Goal: Task Accomplishment & Management: Manage account settings

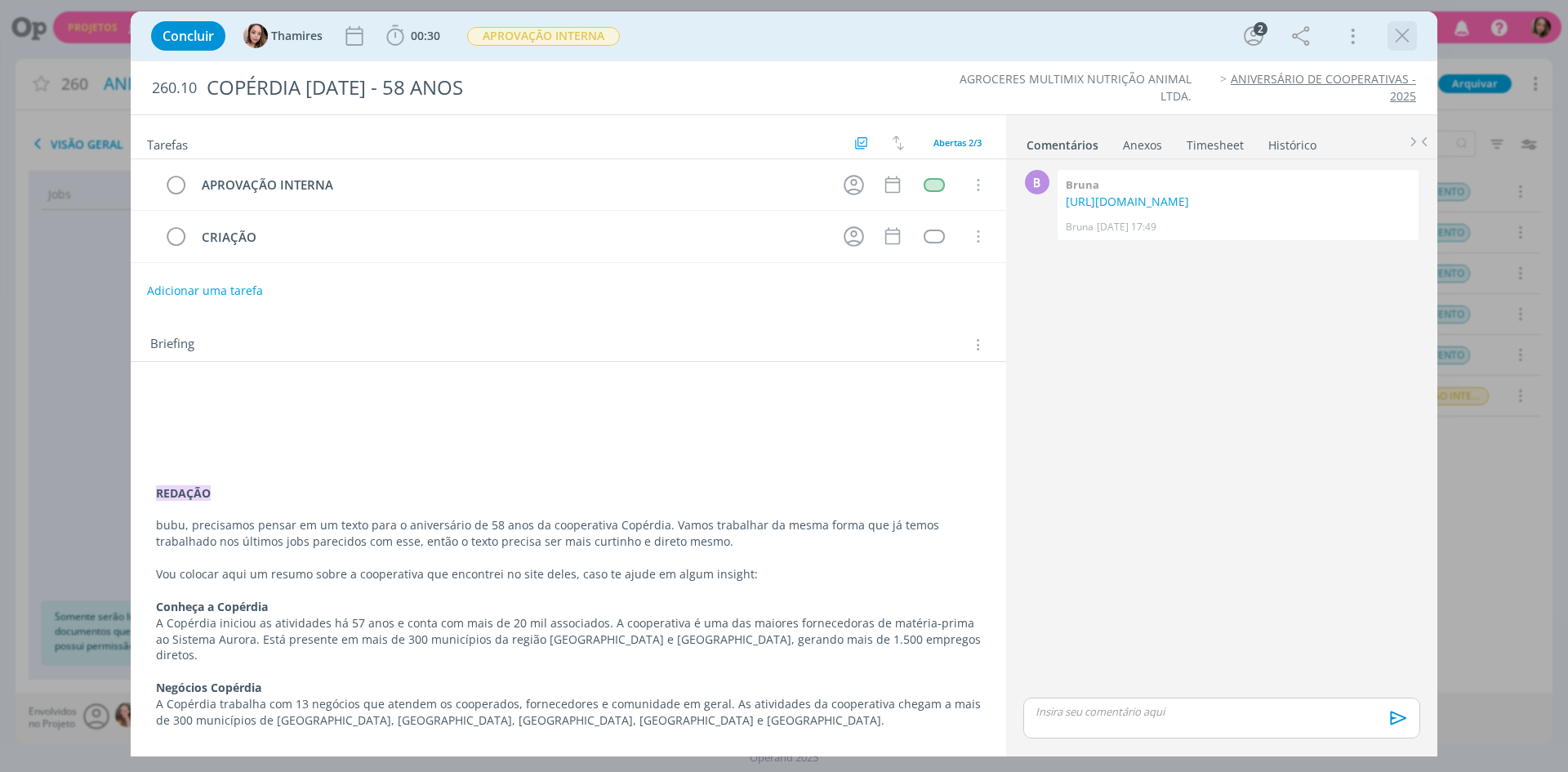
click at [1402, 37] on icon "dialog" at bounding box center [1402, 36] width 25 height 25
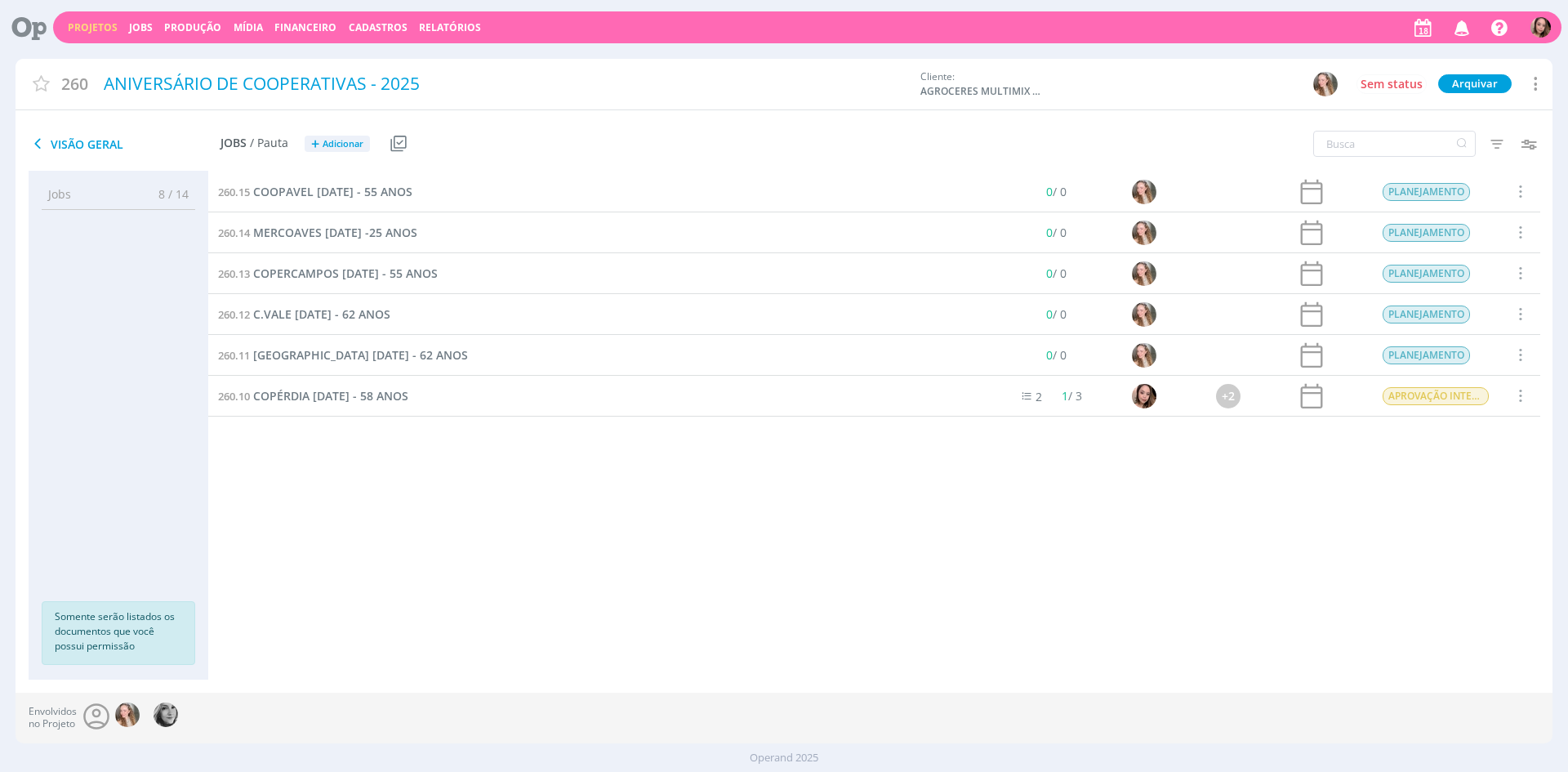
click at [83, 27] on link "Projetos" at bounding box center [92, 27] width 50 height 14
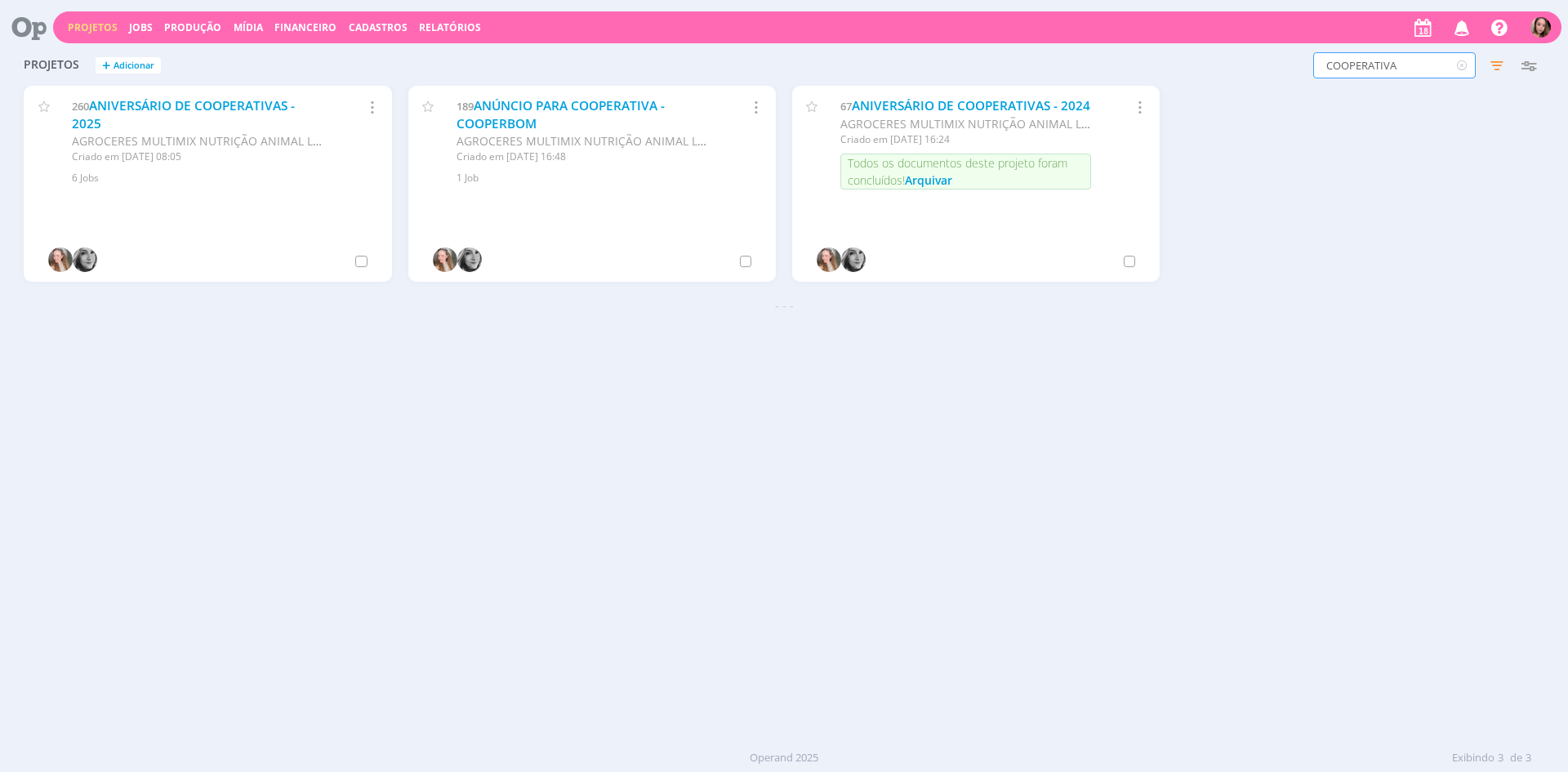
drag, startPoint x: 1406, startPoint y: 57, endPoint x: 1240, endPoint y: 59, distance: 166.0
click at [1240, 59] on div "COOPERATIVA Filtros Filtrar Limpar COOPERATIVA Status Clientes 1 selecionado Da…" at bounding box center [1264, 65] width 560 height 27
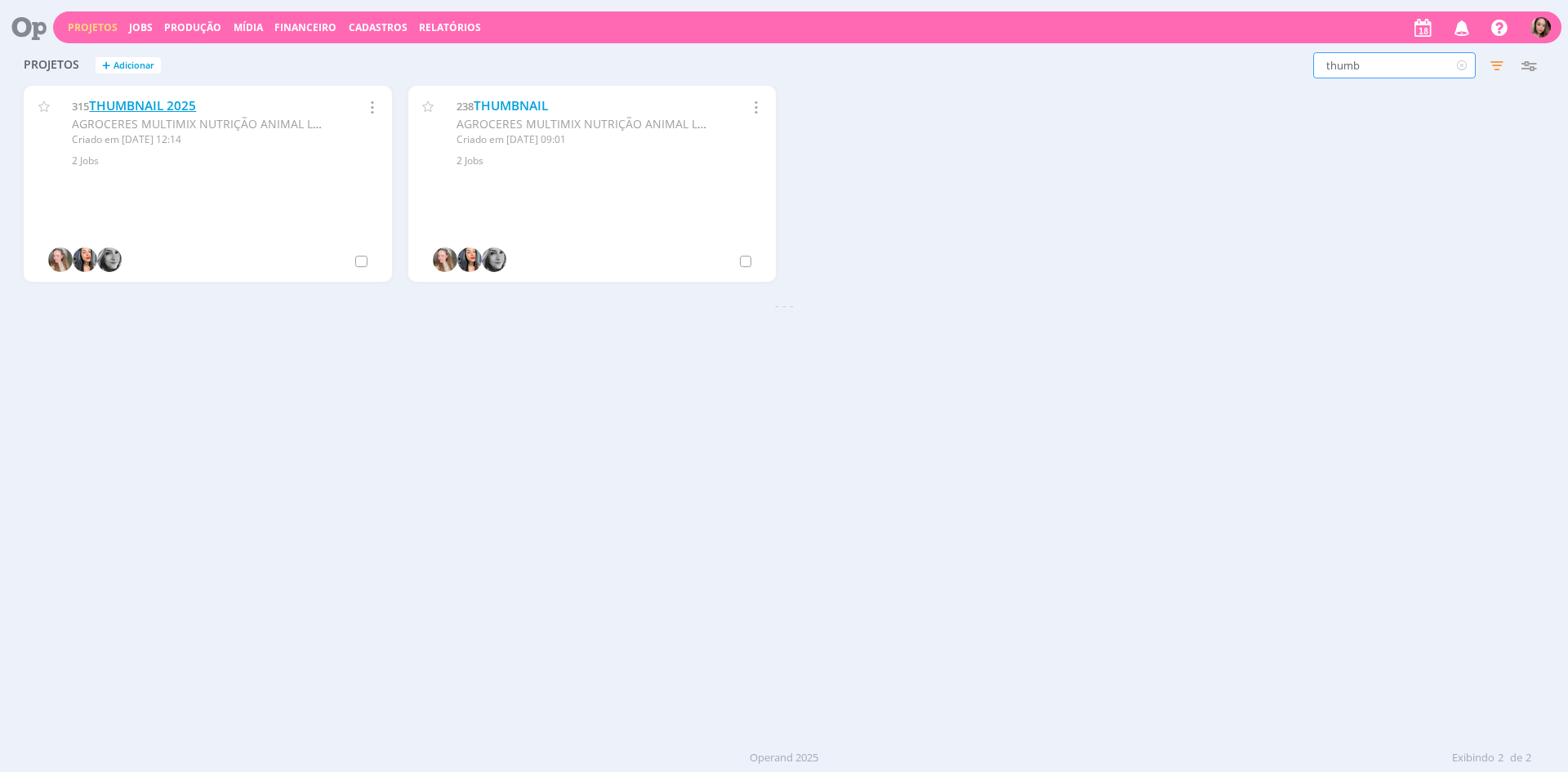
type input "thumb"
click at [138, 98] on link "THUMBNAIL 2025" at bounding box center [142, 106] width 107 height 17
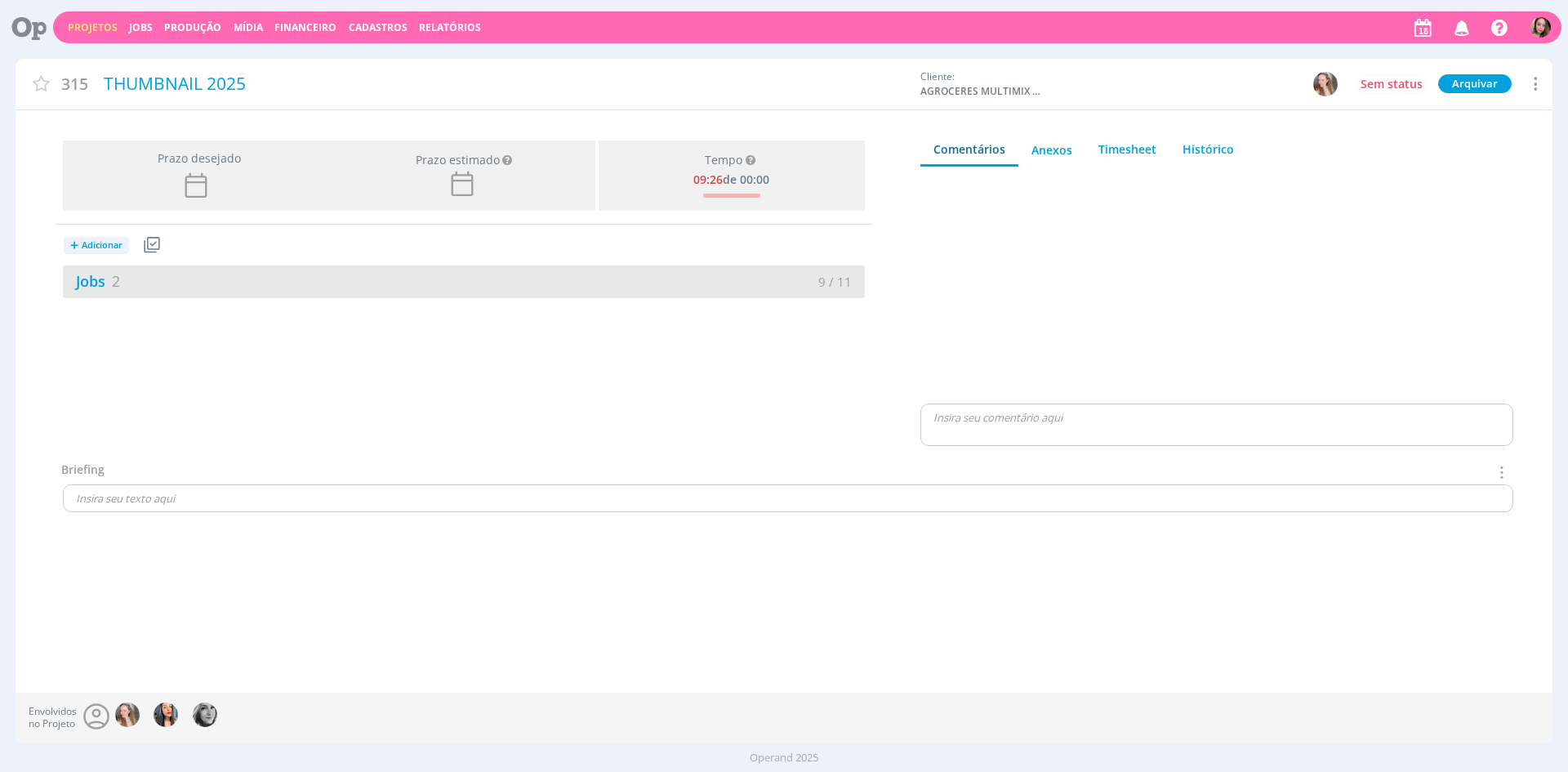
click at [218, 282] on div "Jobs 2" at bounding box center [263, 282] width 401 height 22
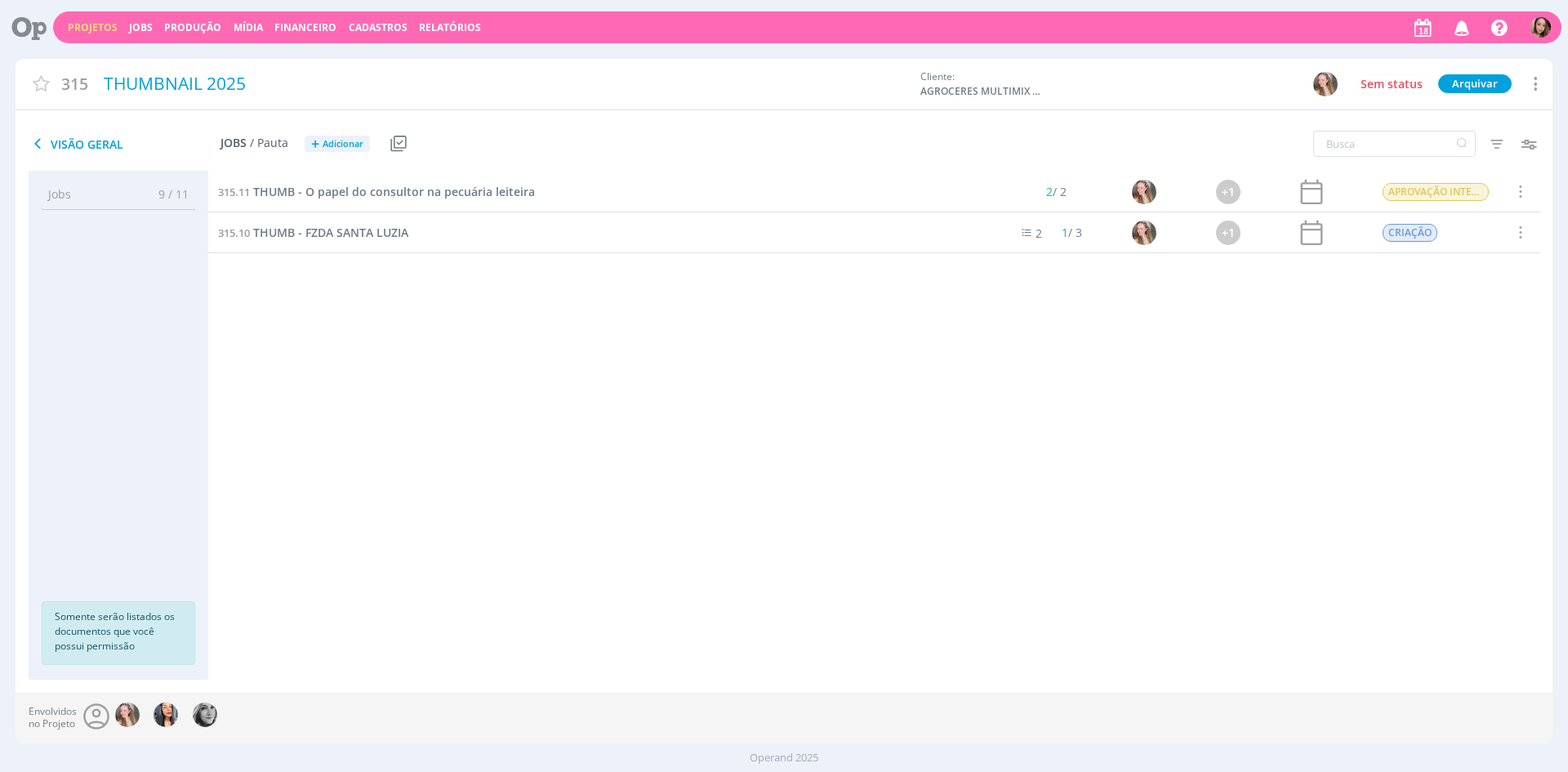
click at [86, 25] on link "Projetos" at bounding box center [92, 27] width 50 height 14
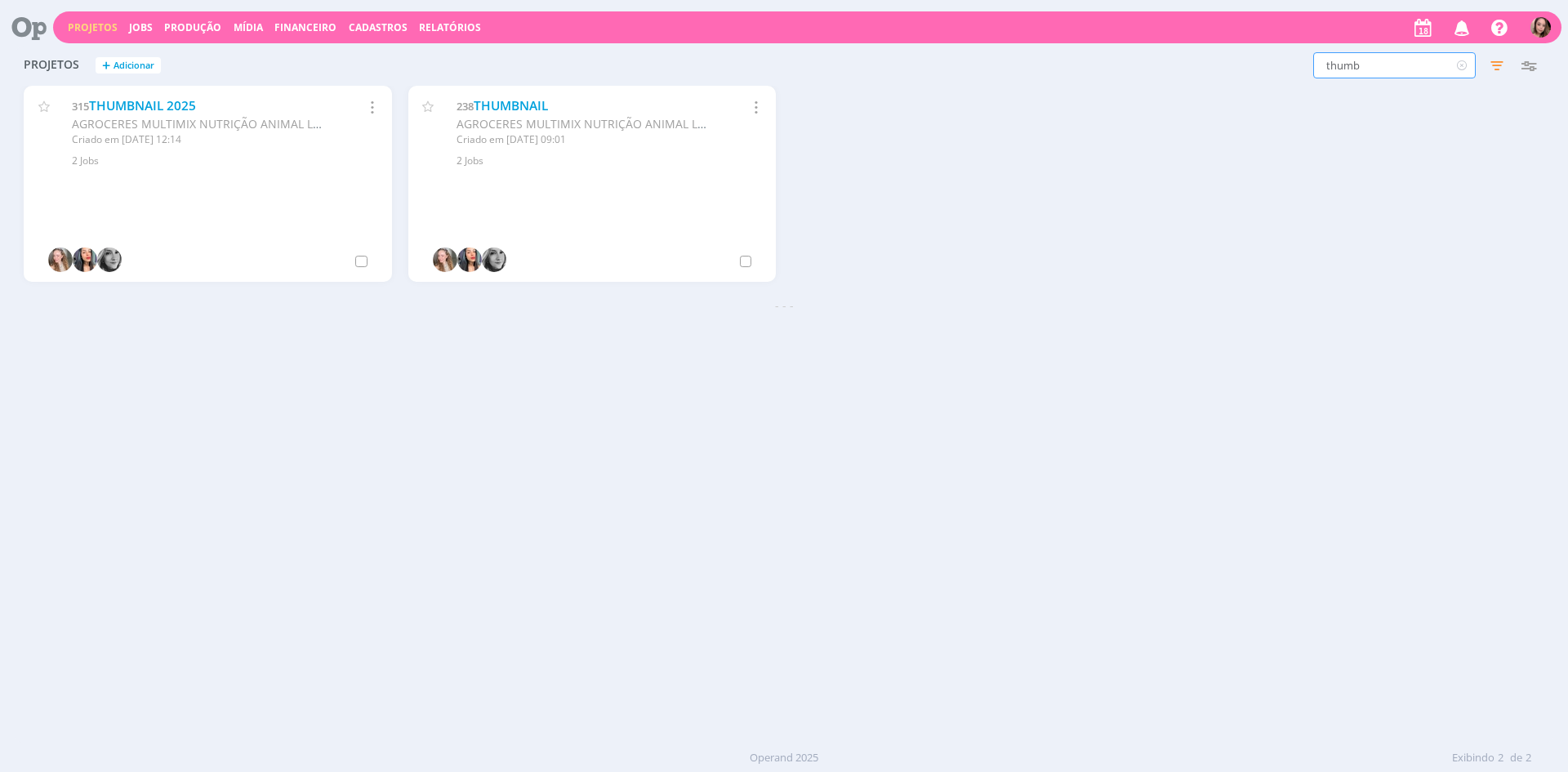
drag, startPoint x: 1397, startPoint y: 78, endPoint x: 1197, endPoint y: 52, distance: 201.7
click at [1197, 52] on div "thumb Filtros Filtrar Limpar thumb Status Clientes 1 selecionado Data de criaçã…" at bounding box center [1264, 65] width 560 height 27
type input "agroflix"
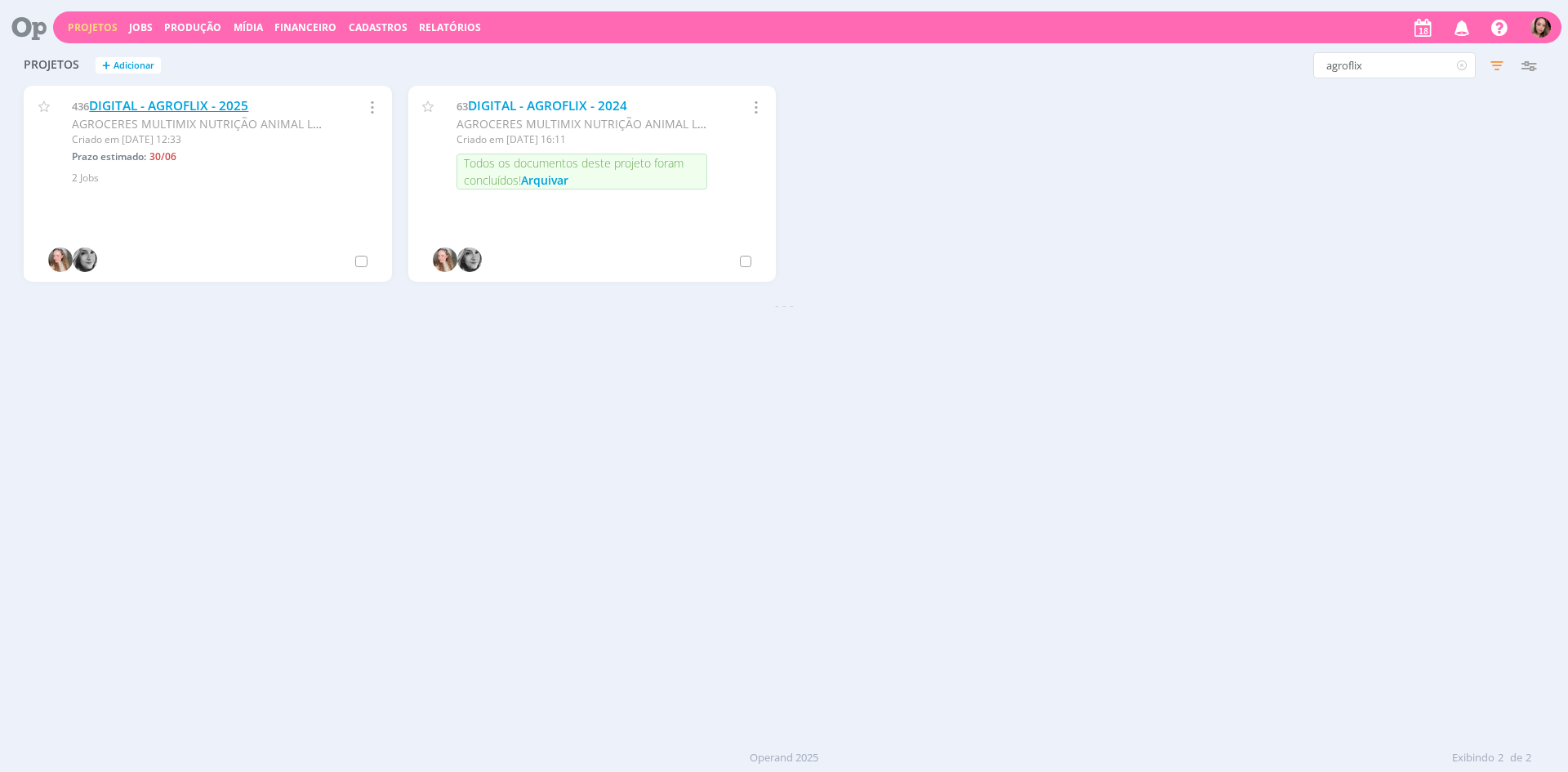
click at [123, 107] on link "DIGITAL - AGROFLIX - 2025" at bounding box center [169, 106] width 159 height 17
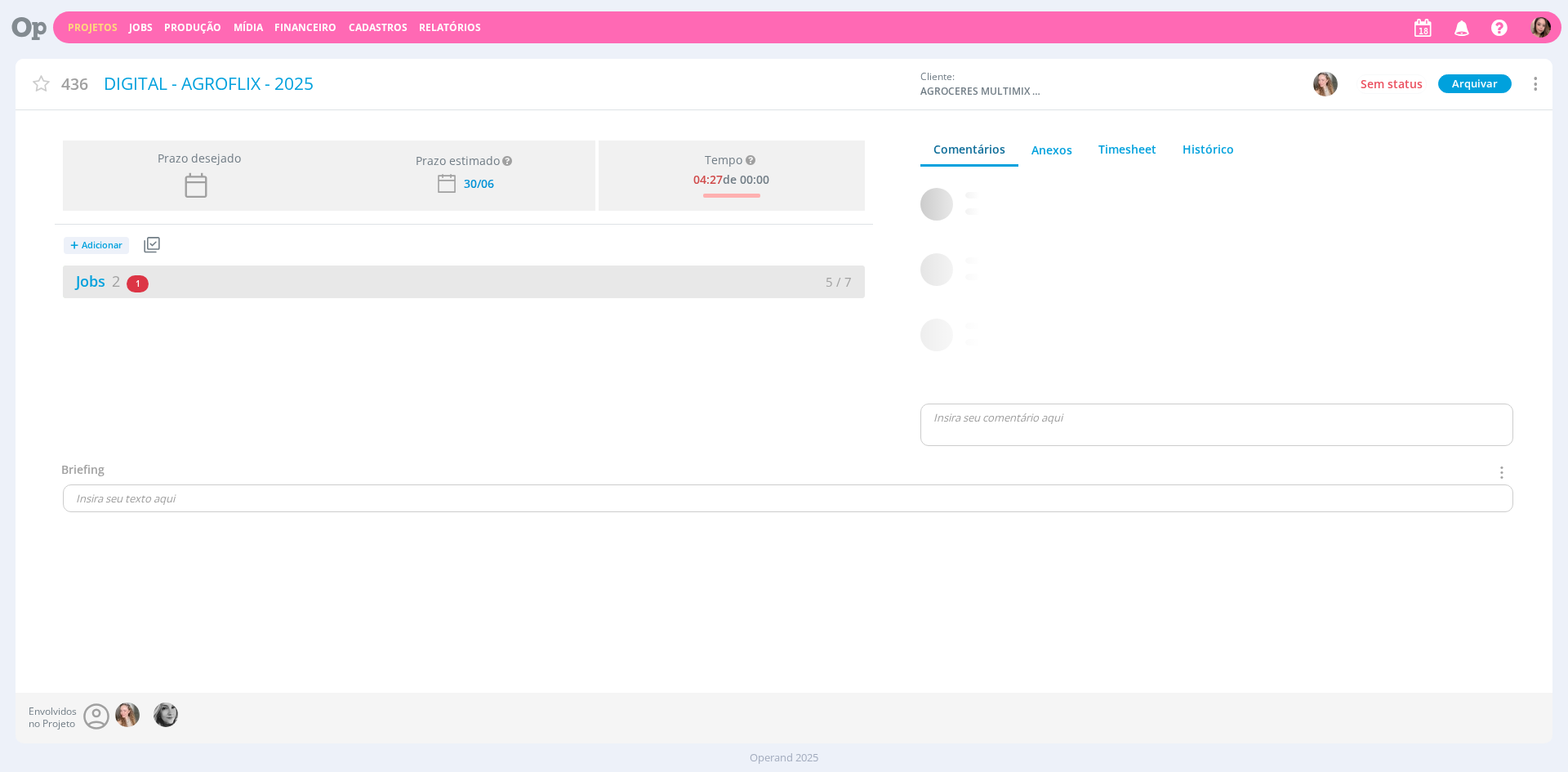
click at [263, 273] on div "Jobs 2 1 atrasado" at bounding box center [263, 282] width 401 height 22
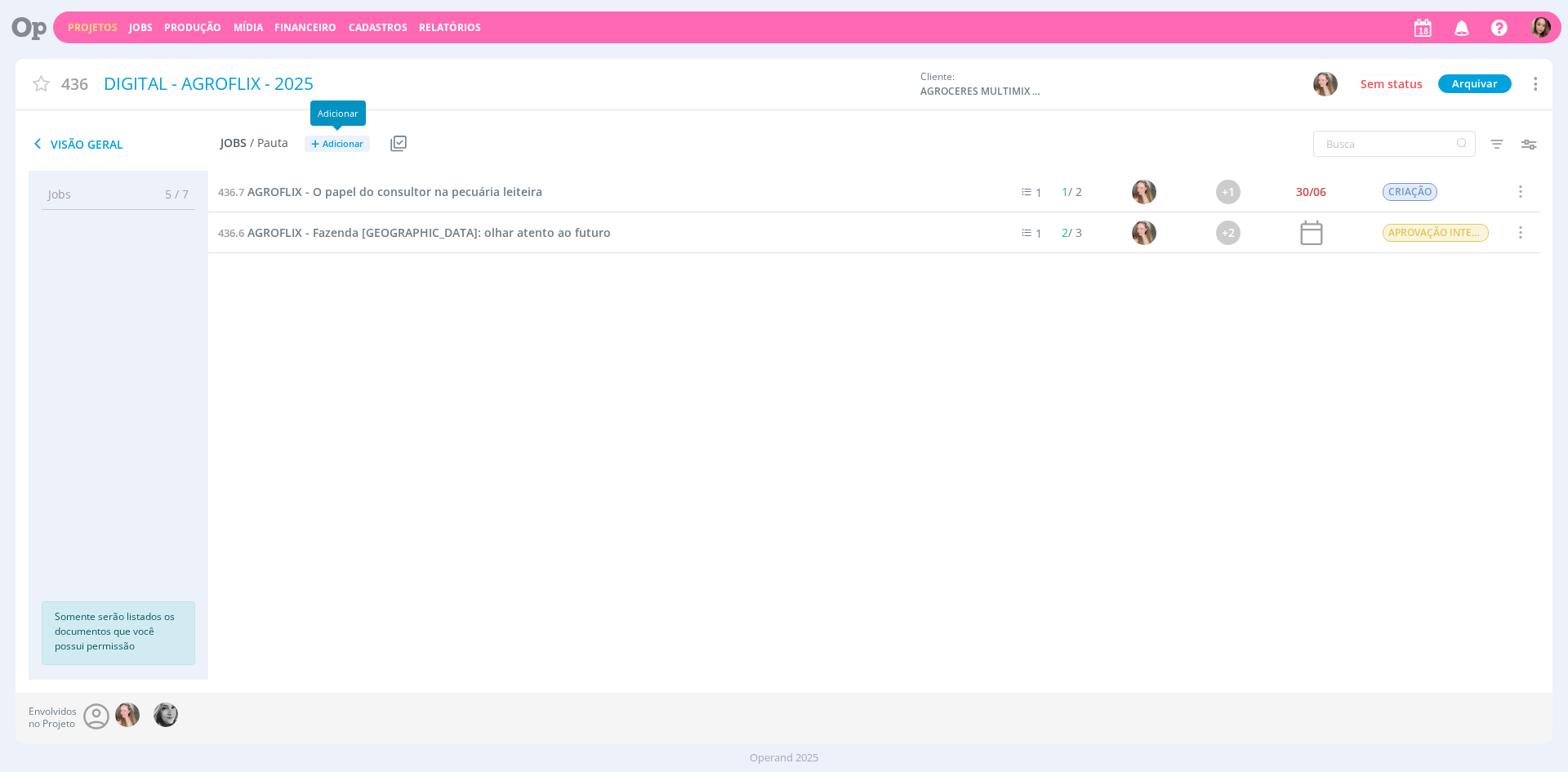
click at [329, 145] on span "Adicionar" at bounding box center [343, 144] width 41 height 10
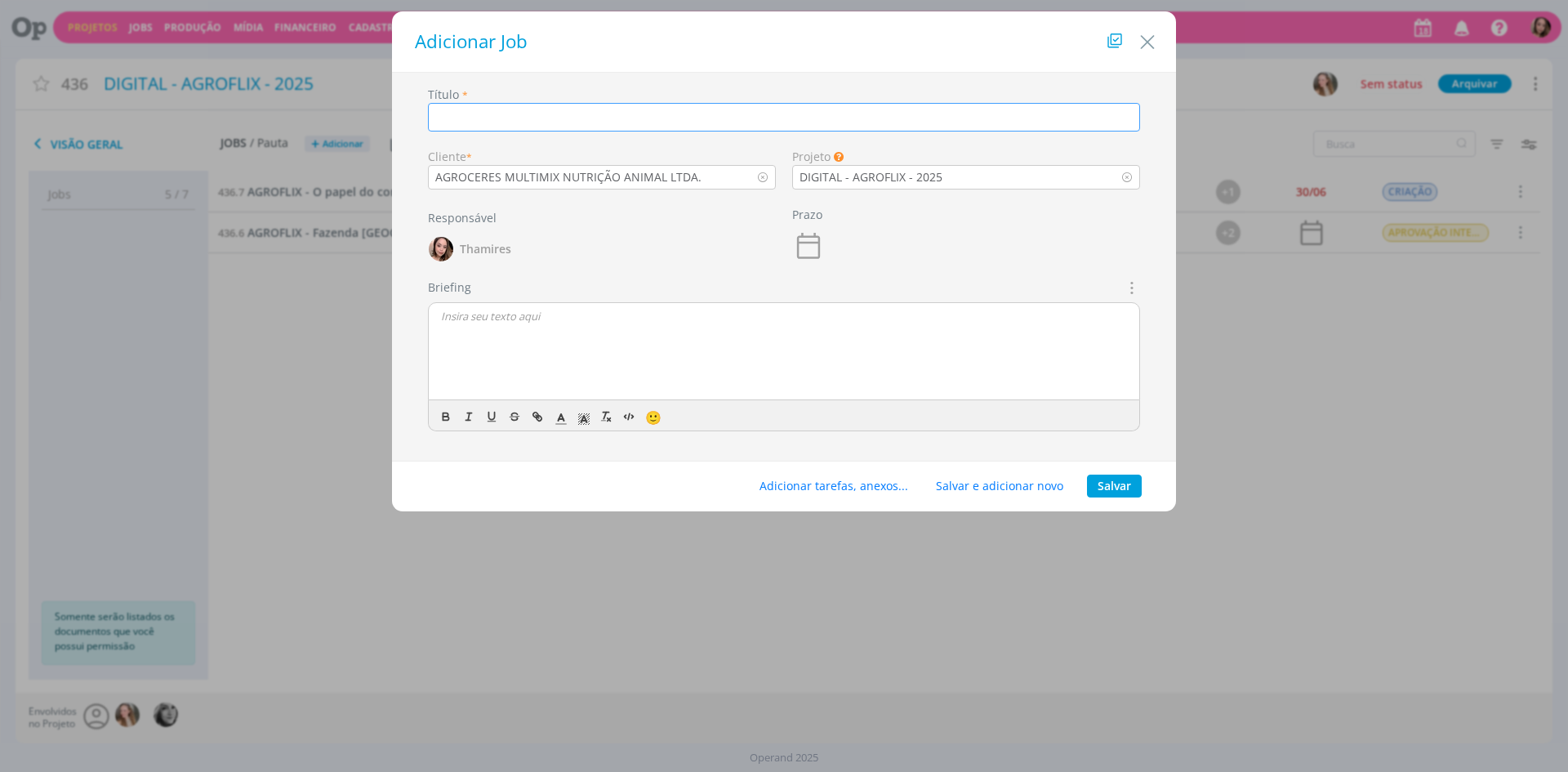
click at [603, 109] on input "dialog" at bounding box center [784, 116] width 712 height 28
type input "THUMB PARA YOUTUBE E REELS"
click at [650, 342] on div "dialog" at bounding box center [784, 352] width 710 height 98
click at [653, 347] on p "[PERSON_NAME], precisamos criar duas thumbs para Vamos criar duas artes para th…" at bounding box center [783, 346] width 686 height 15
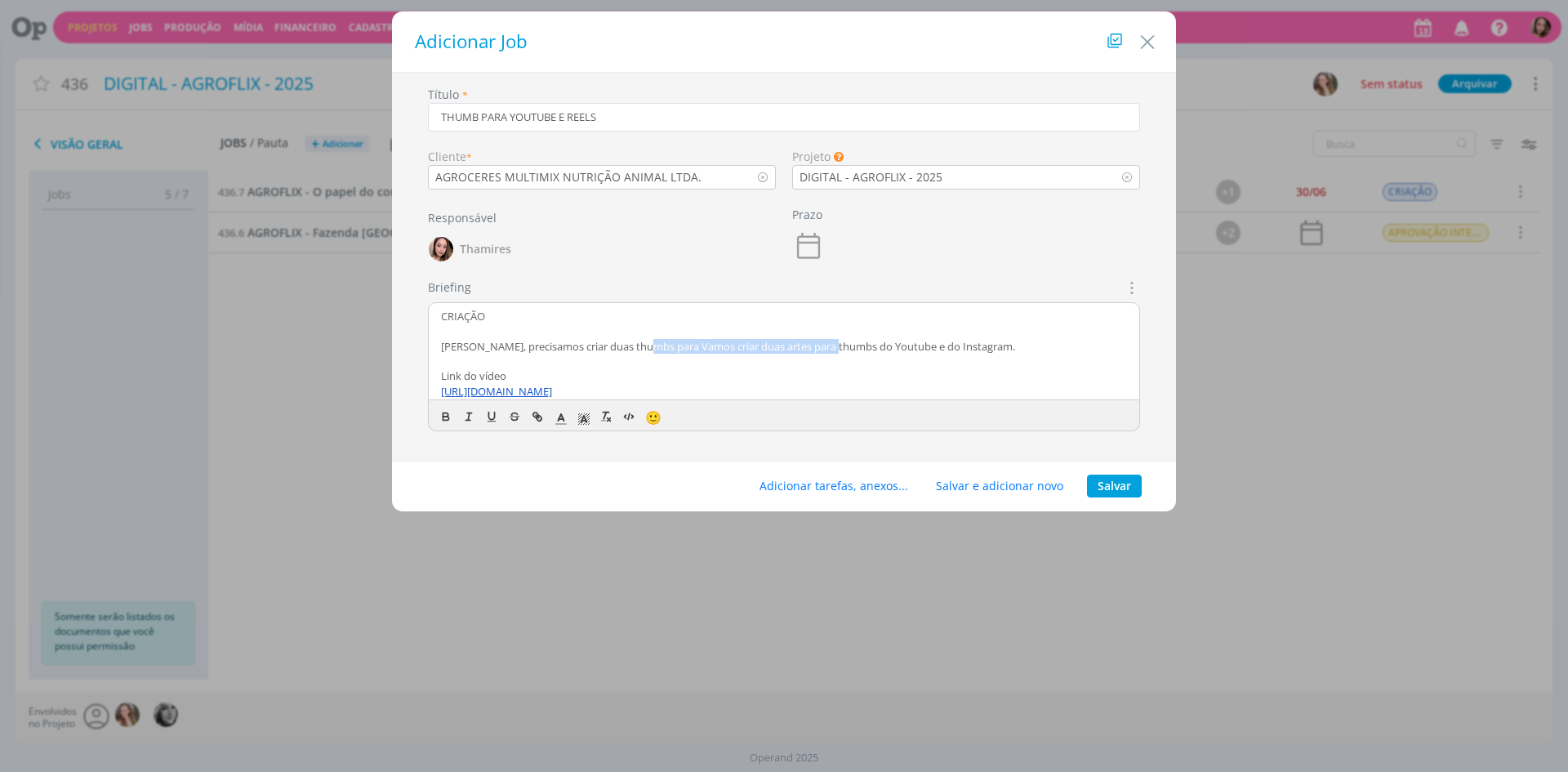
drag, startPoint x: 644, startPoint y: 346, endPoint x: 837, endPoint y: 343, distance: 193.0
click at [837, 343] on p "[PERSON_NAME], precisamos criar duas thumbs para Vamos criar duas artes para th…" at bounding box center [783, 346] width 686 height 15
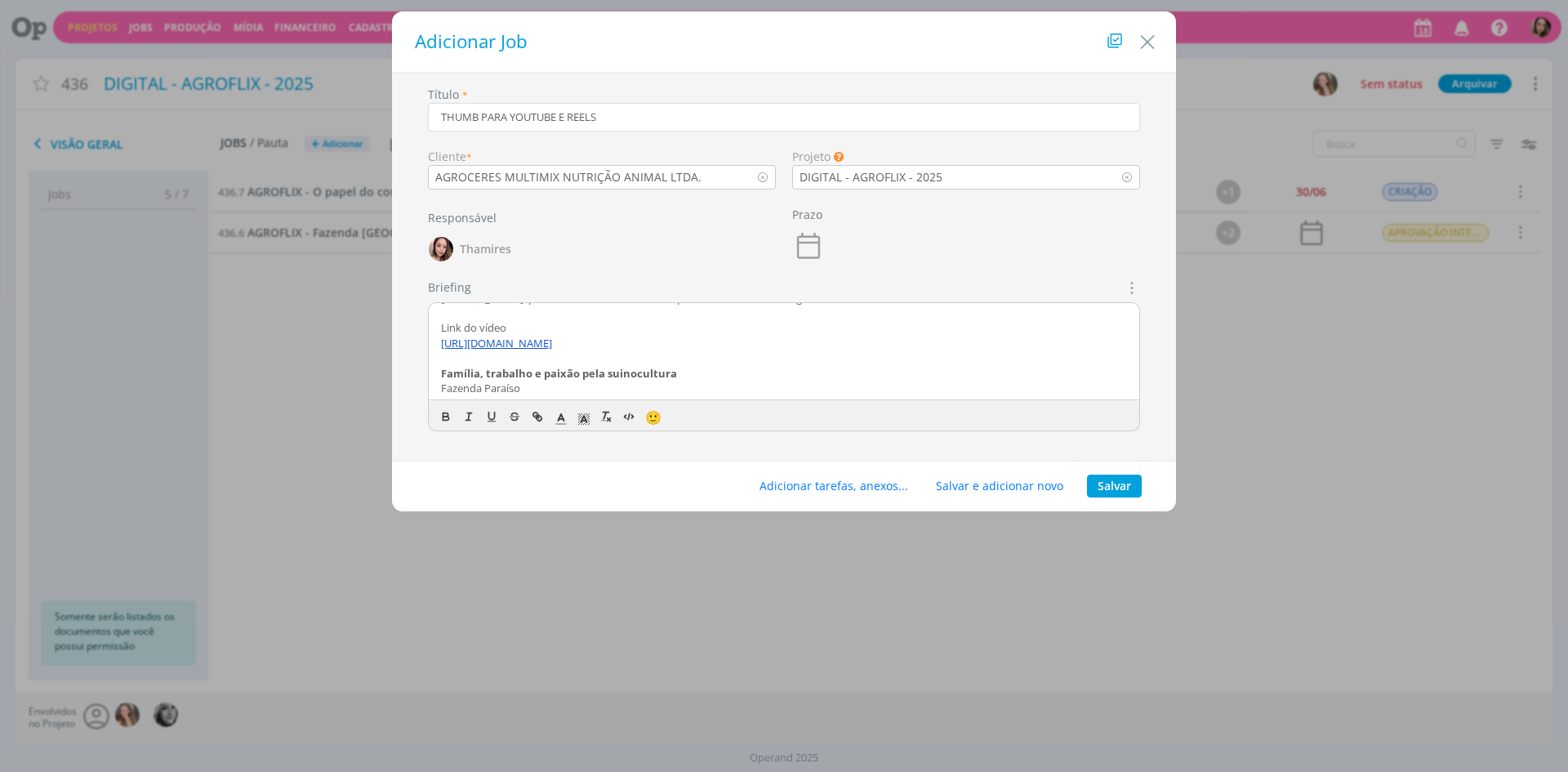
scroll to position [49, 0]
drag, startPoint x: 515, startPoint y: 377, endPoint x: 646, endPoint y: 374, distance: 131.0
click at [646, 374] on div "CRIAÇÃO Lele, precisamos criar duas thumbs para Youtube e do Instagram. Link do…" at bounding box center [784, 352] width 710 height 98
drag, startPoint x: 648, startPoint y: 374, endPoint x: 615, endPoint y: 394, distance: 38.6
click at [648, 374] on strong "Família, trabalho e paixão pela suinocultura" at bounding box center [559, 371] width 236 height 15
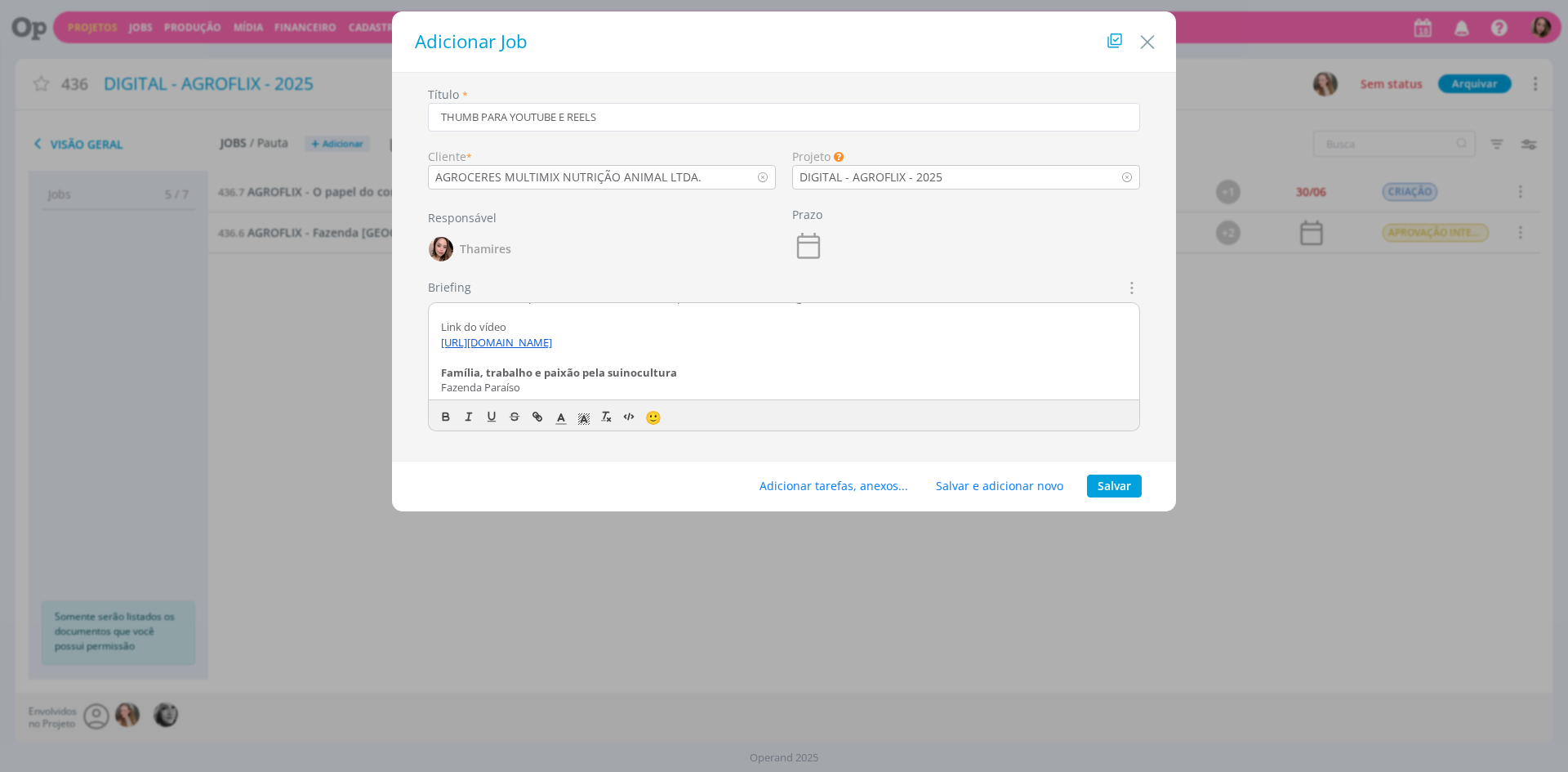
click at [606, 385] on p "Fazenda Paraíso" at bounding box center [783, 387] width 686 height 15
click at [800, 385] on p "Fazenda Paraíso" at bounding box center [783, 387] width 686 height 15
click at [466, 313] on p "CRIAÇÃO" at bounding box center [783, 316] width 686 height 15
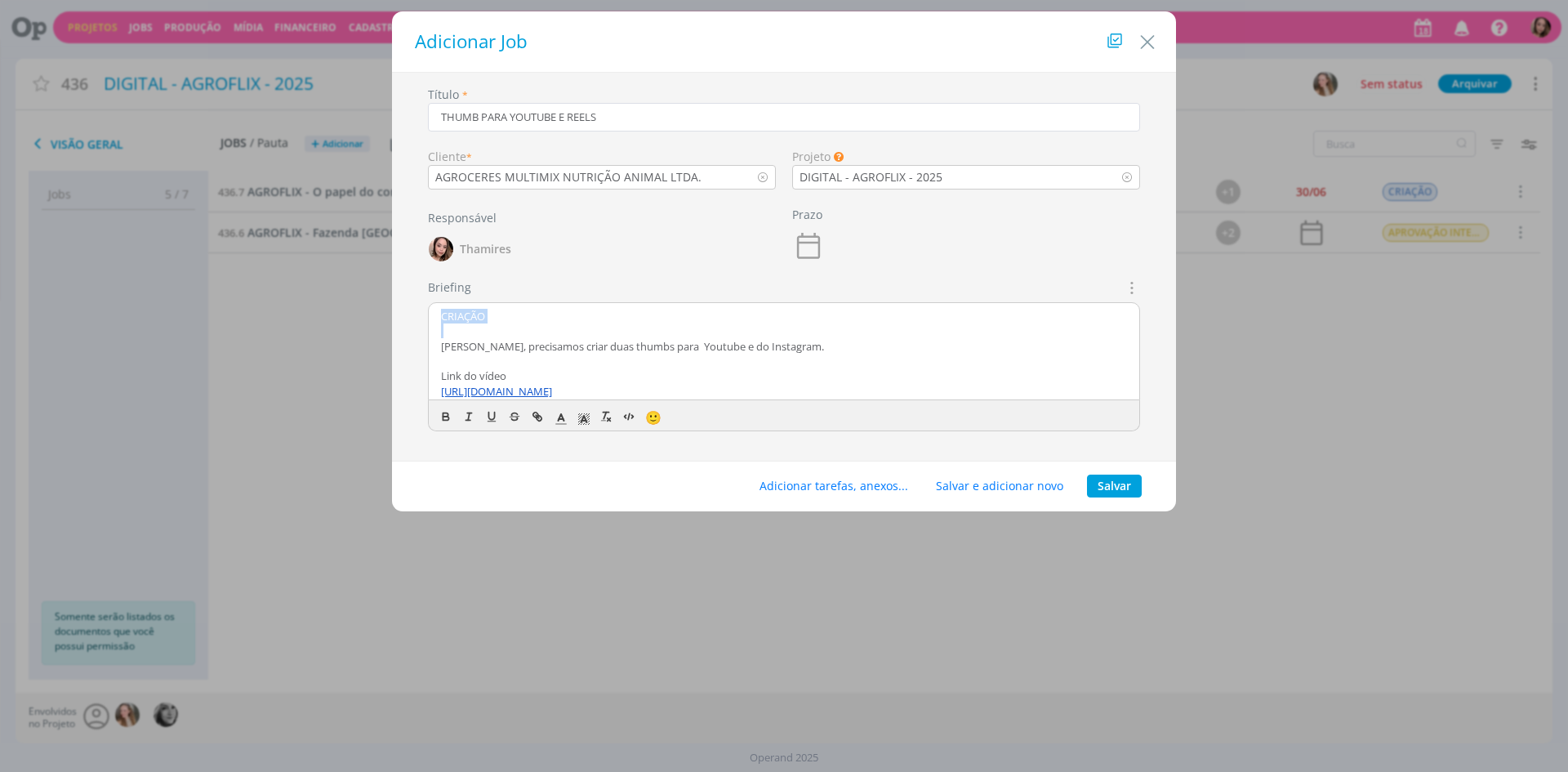
click at [466, 313] on p "CRIAÇÃO" at bounding box center [783, 316] width 686 height 15
click at [437, 419] on button "dialog" at bounding box center [446, 416] width 23 height 20
click at [589, 422] on icon "dialog" at bounding box center [584, 419] width 15 height 15
click at [672, 455] on span "dialog" at bounding box center [667, 453] width 13 height 13
click at [613, 336] on p "dialog" at bounding box center [783, 330] width 686 height 15
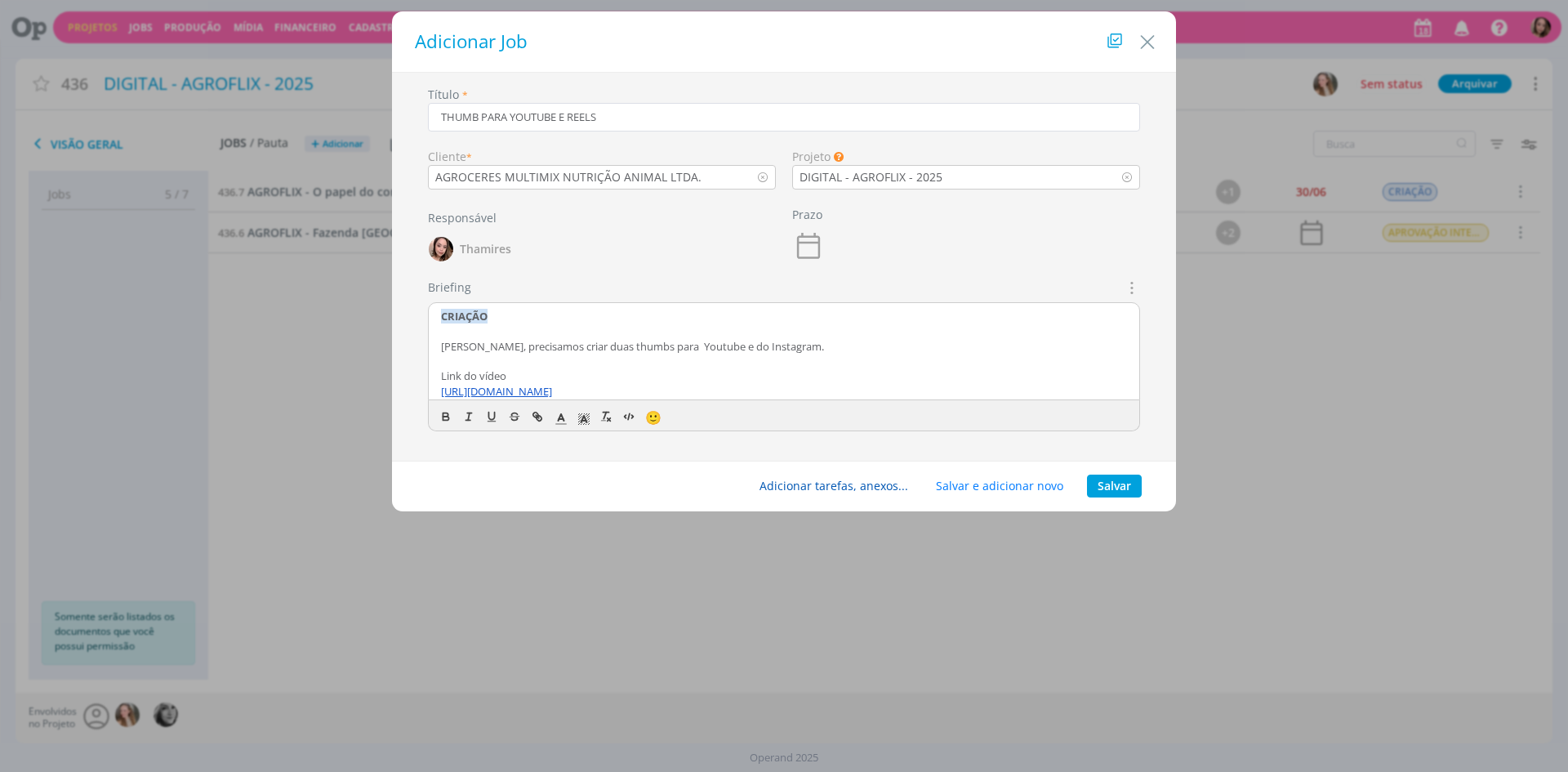
click at [814, 478] on button "Adicionar tarefas, anexos..." at bounding box center [834, 485] width 169 height 23
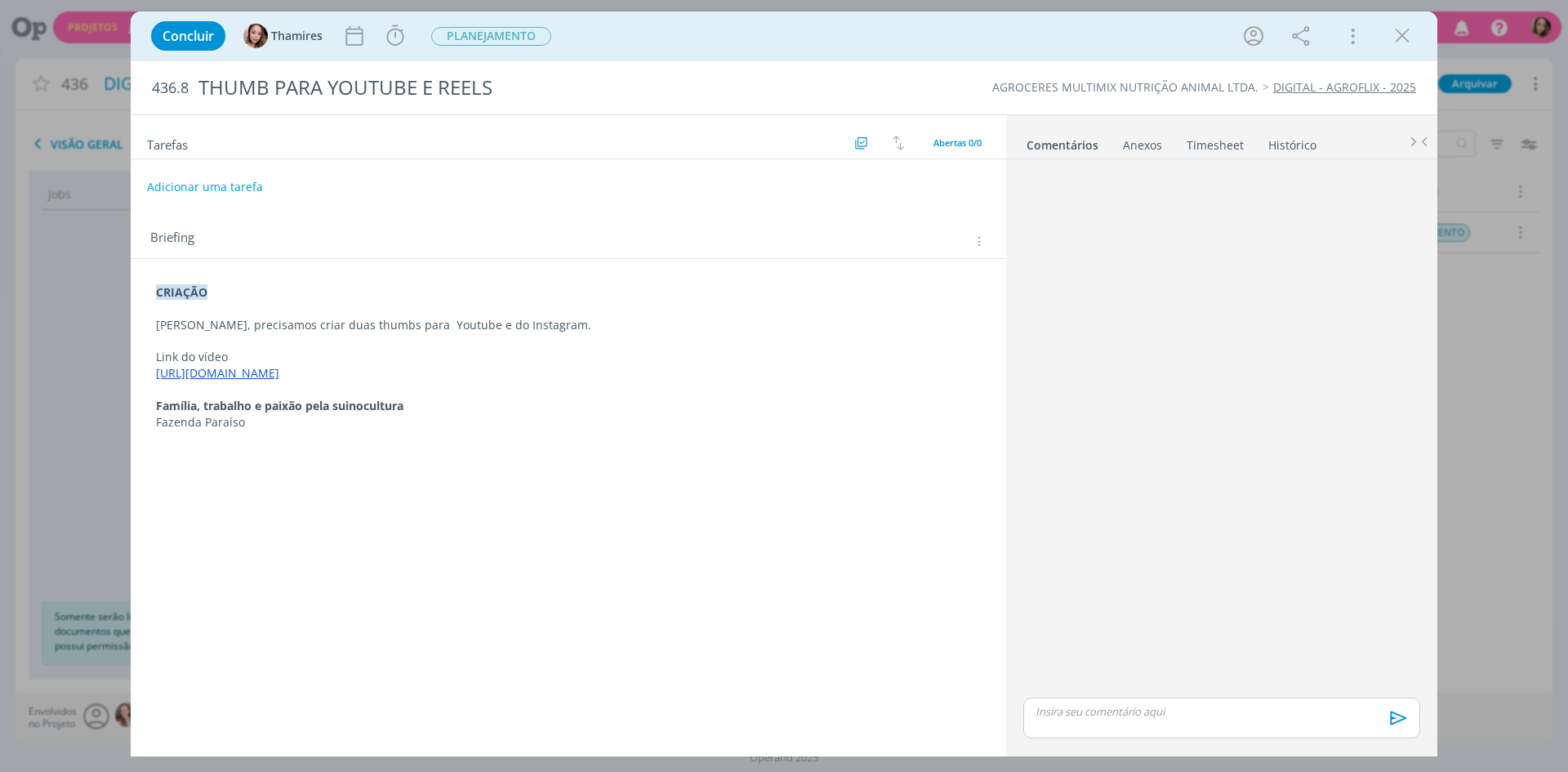
click at [1153, 149] on div "Anexos 0" at bounding box center [1143, 145] width 39 height 16
click at [1373, 197] on div "Arraste seus arquivos ou procure em seu computador" at bounding box center [1221, 193] width 410 height 41
click at [1017, 172] on input "Arraste seus arquivos ou procure em seu computador" at bounding box center [1221, 175] width 410 height 5
type input "C:\fakepath\DSC09508.jpg"
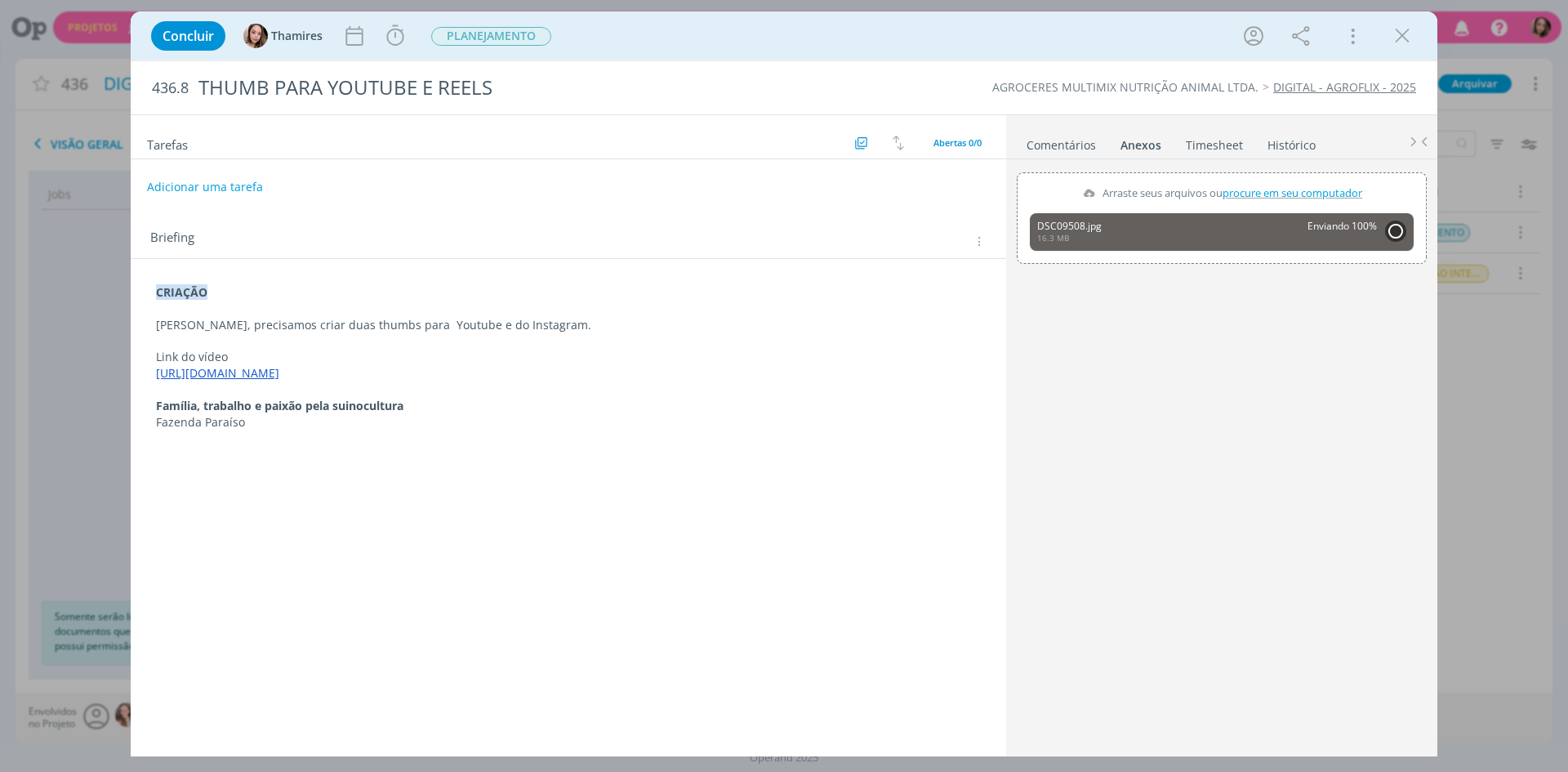
click at [377, 352] on p "Link do vídeo" at bounding box center [568, 356] width 825 height 16
click at [543, 332] on p "[PERSON_NAME], precisamos criar duas thumbs para Youtube e do Instagram." at bounding box center [568, 325] width 823 height 16
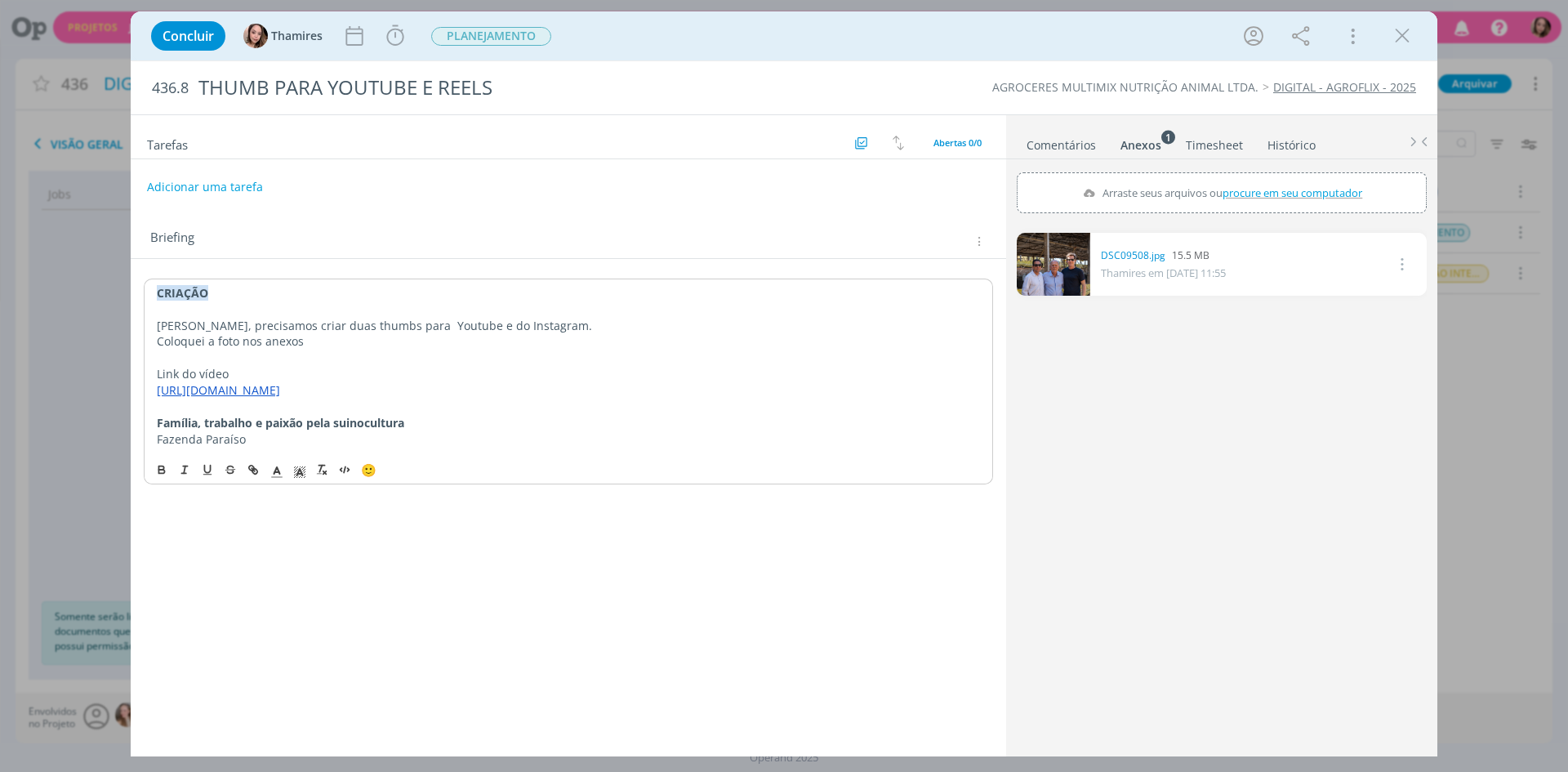
click at [539, 331] on p "[PERSON_NAME], precisamos criar duas thumbs para Youtube e do Instagram." at bounding box center [568, 325] width 823 height 16
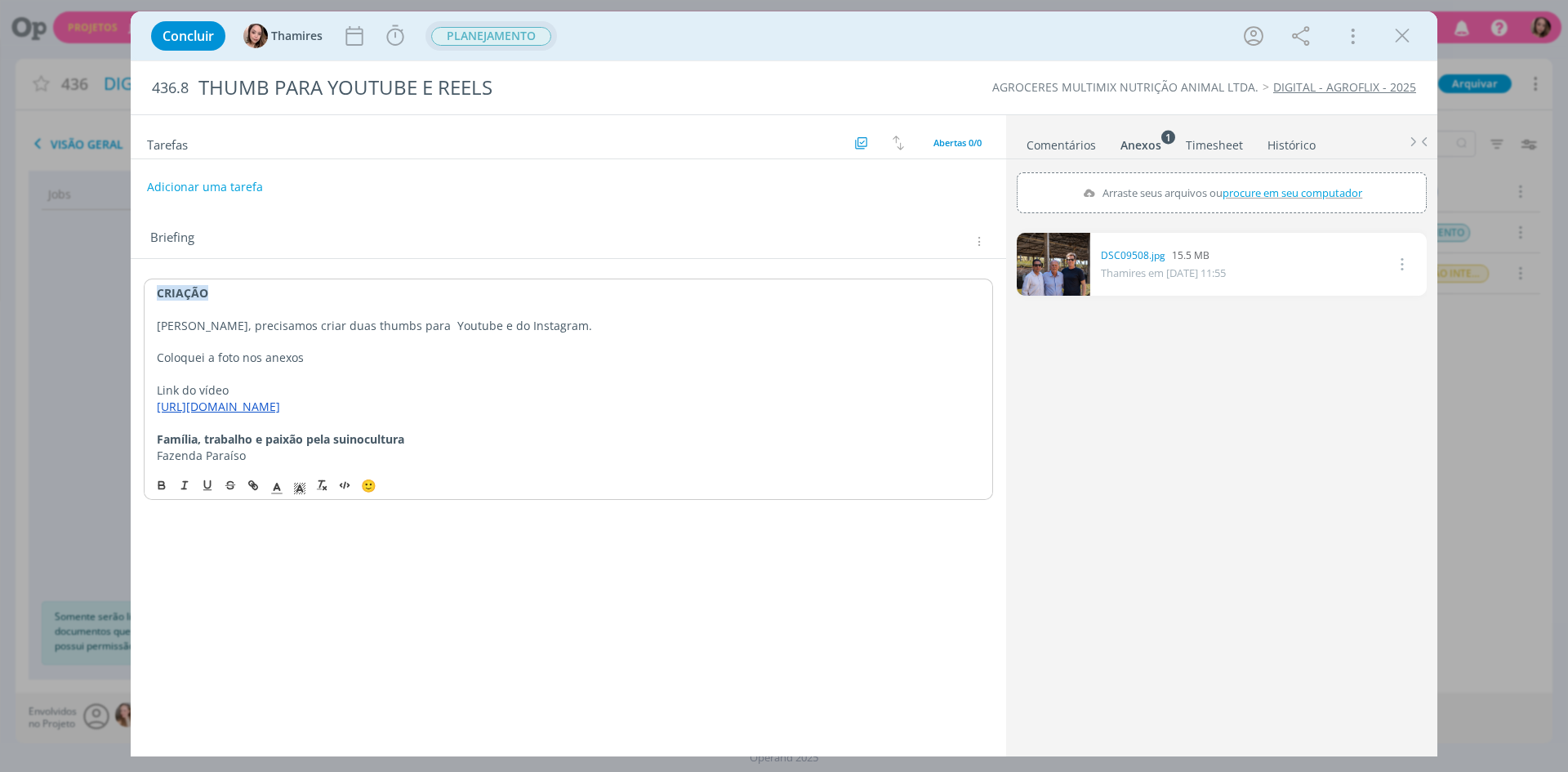
click at [538, 49] on span "PLANEJAMENTO" at bounding box center [491, 36] width 132 height 29
click at [542, 42] on span "PLANEJAMENTO" at bounding box center [491, 36] width 120 height 19
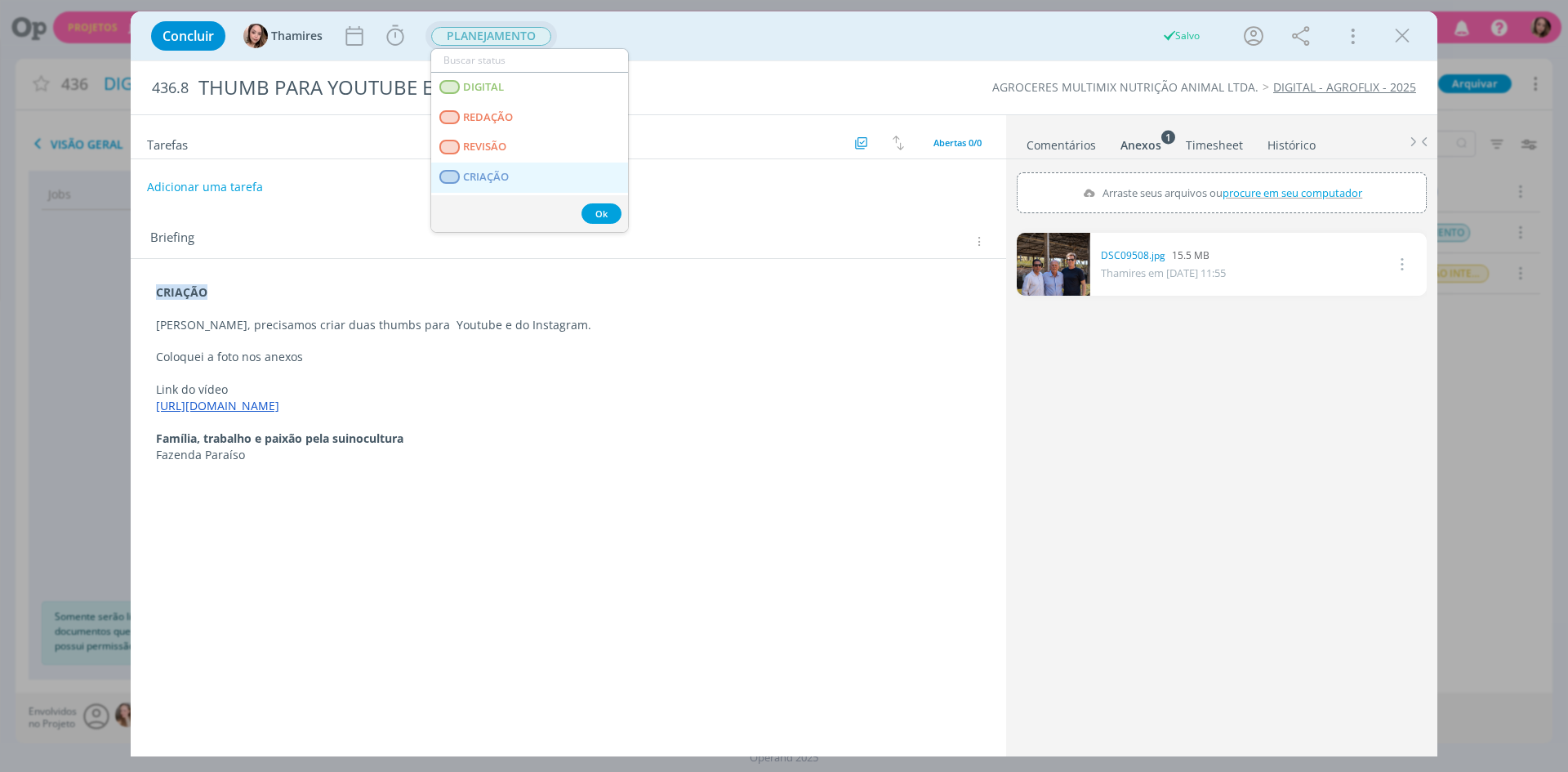
click at [467, 181] on span "CRIAÇÃO" at bounding box center [485, 176] width 45 height 13
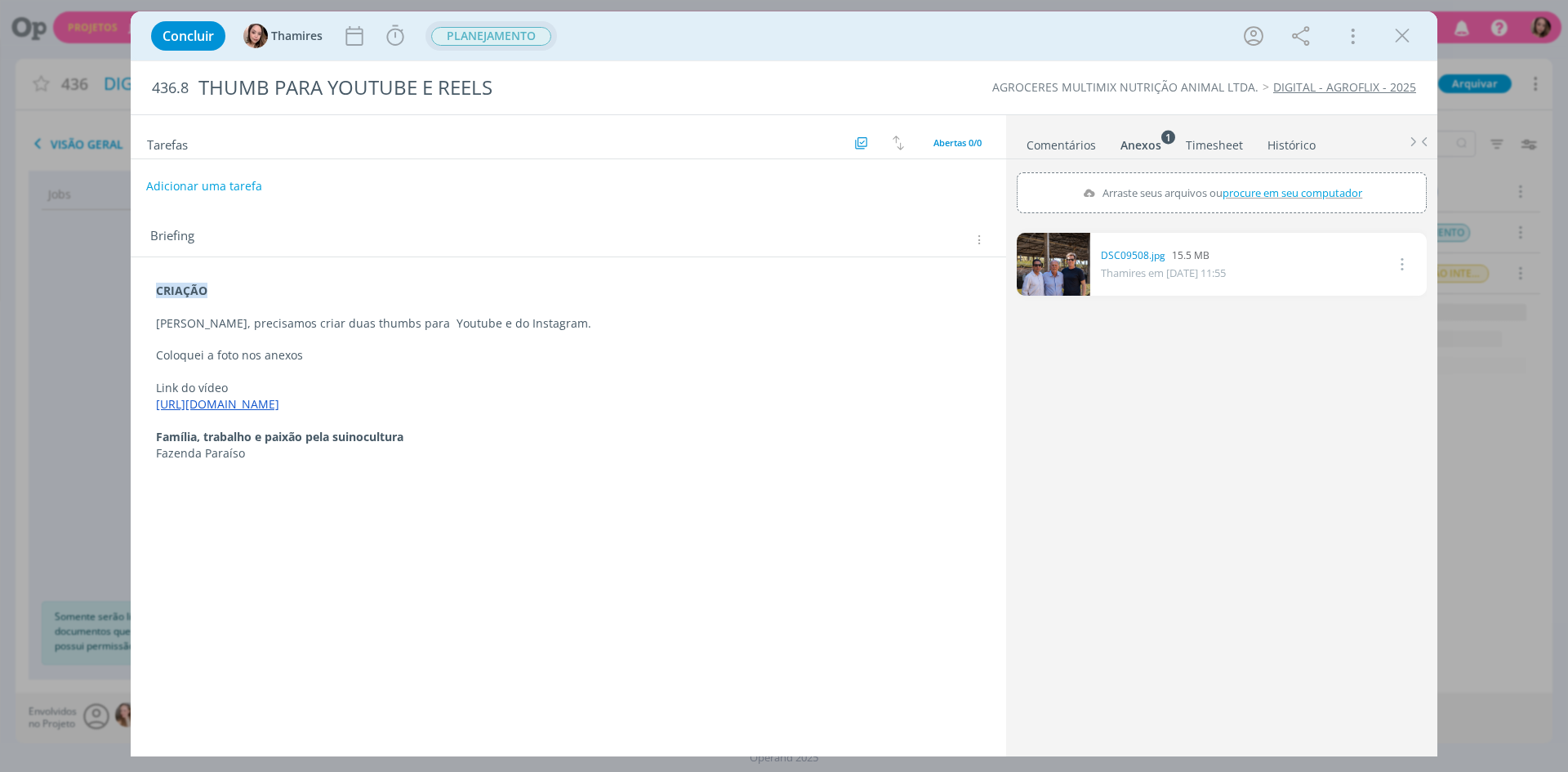
click at [199, 196] on button "Adicionar uma tarefa" at bounding box center [204, 186] width 116 height 27
type input "c"
type input "CRIAÇÃO"
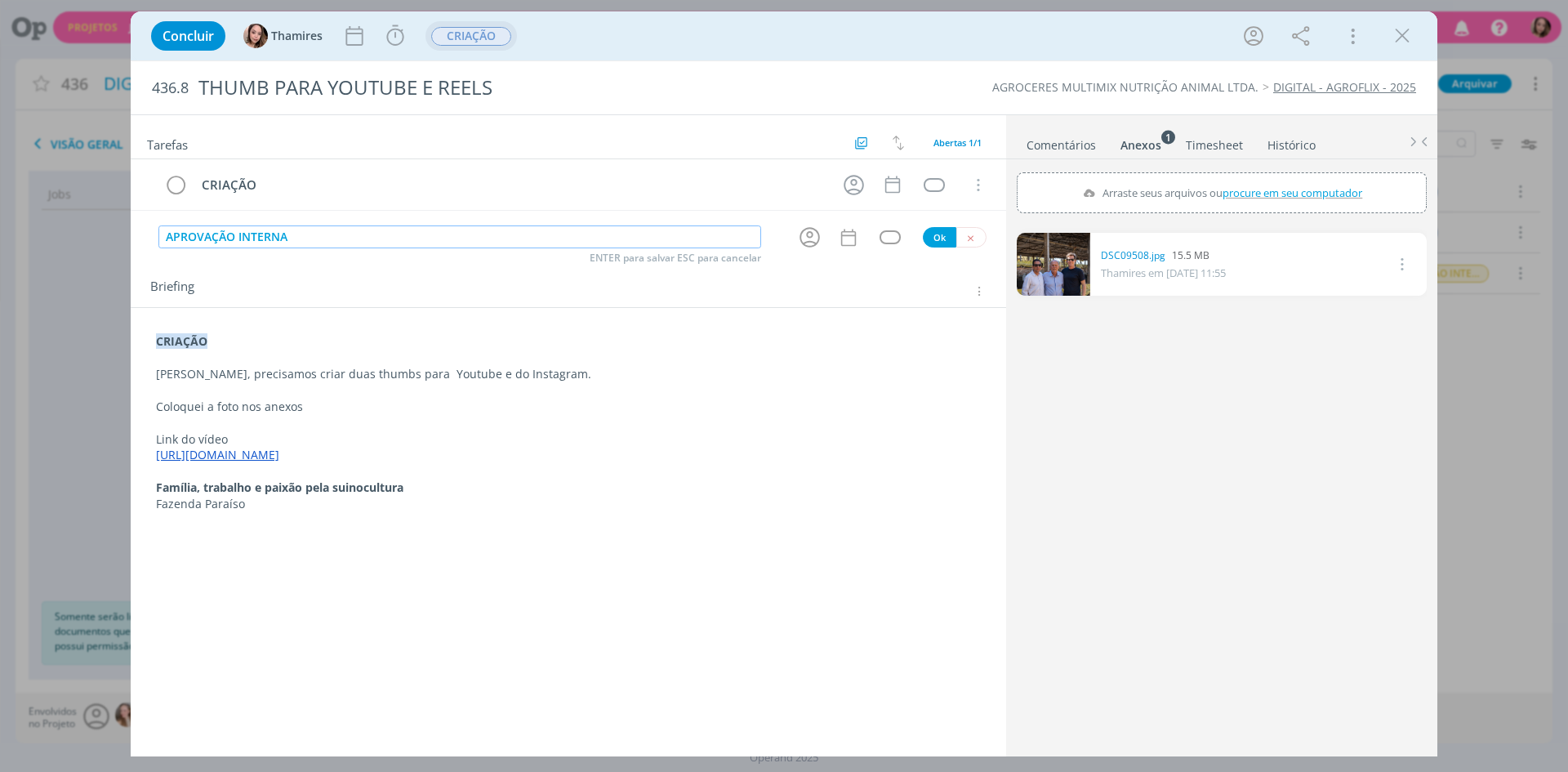
type input "APROVAÇÃO INTERNA"
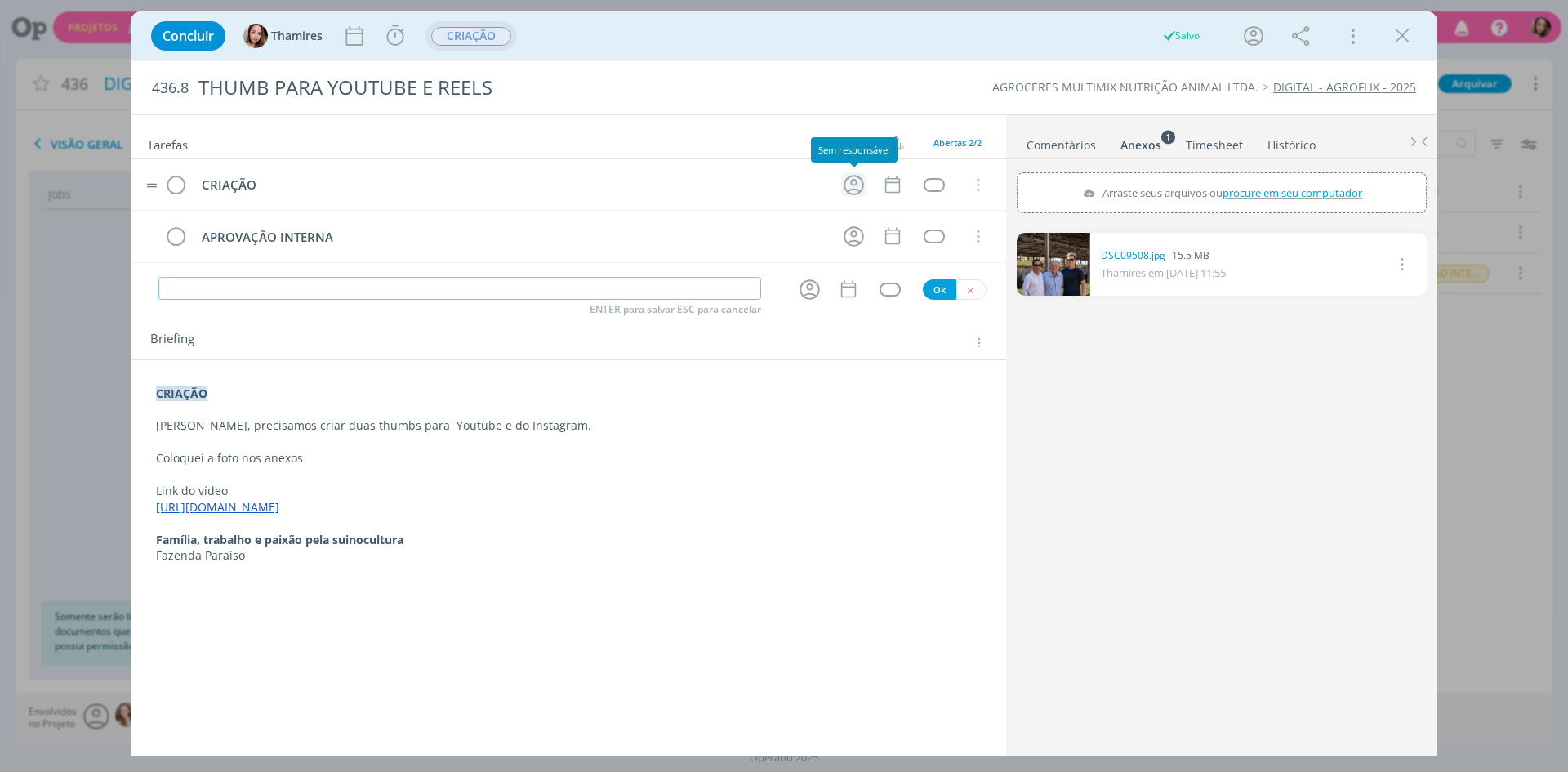
click at [860, 179] on icon "dialog" at bounding box center [853, 185] width 21 height 21
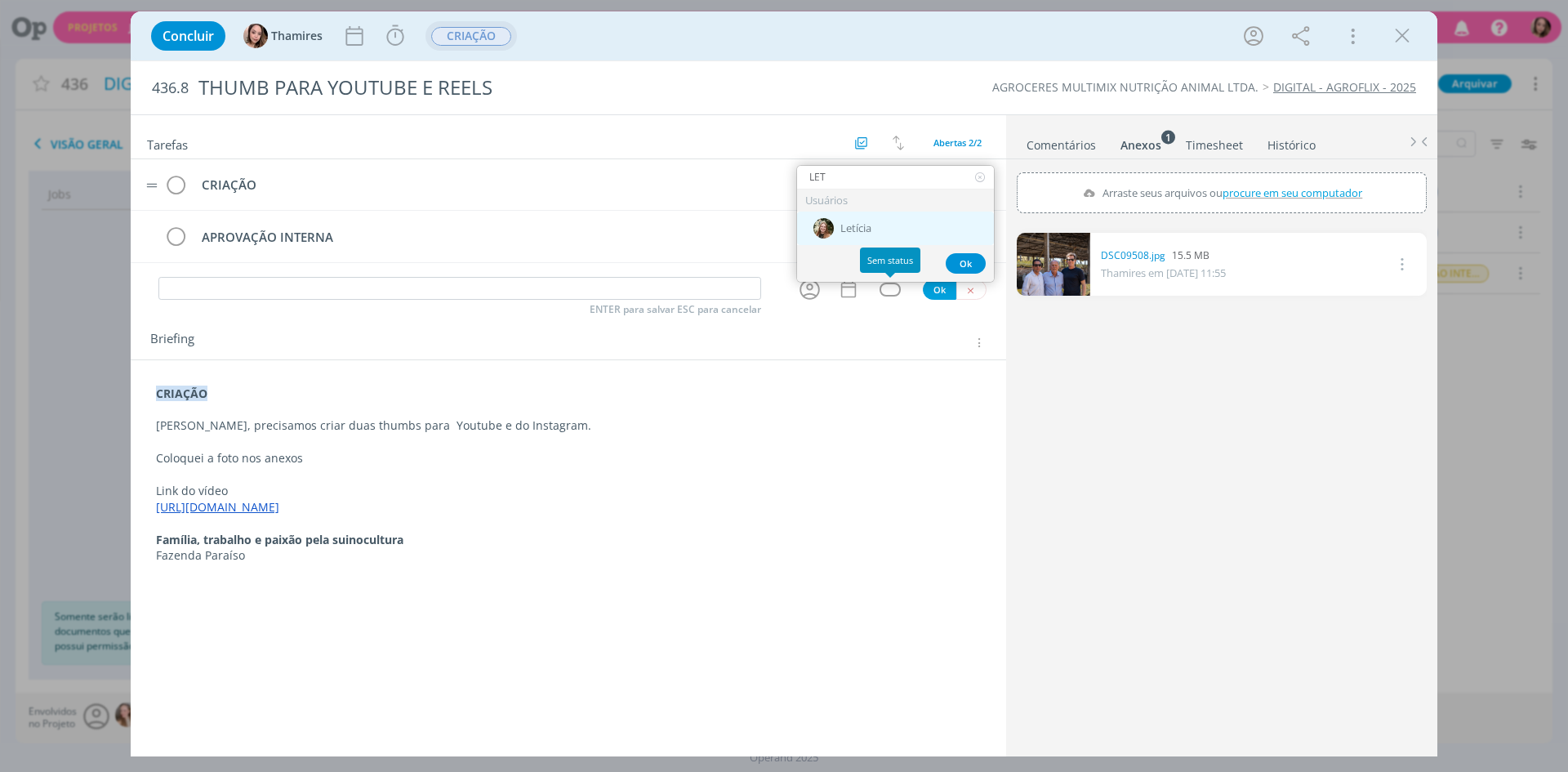
type input "LET"
click at [894, 233] on div "Letícia" at bounding box center [895, 228] width 197 height 33
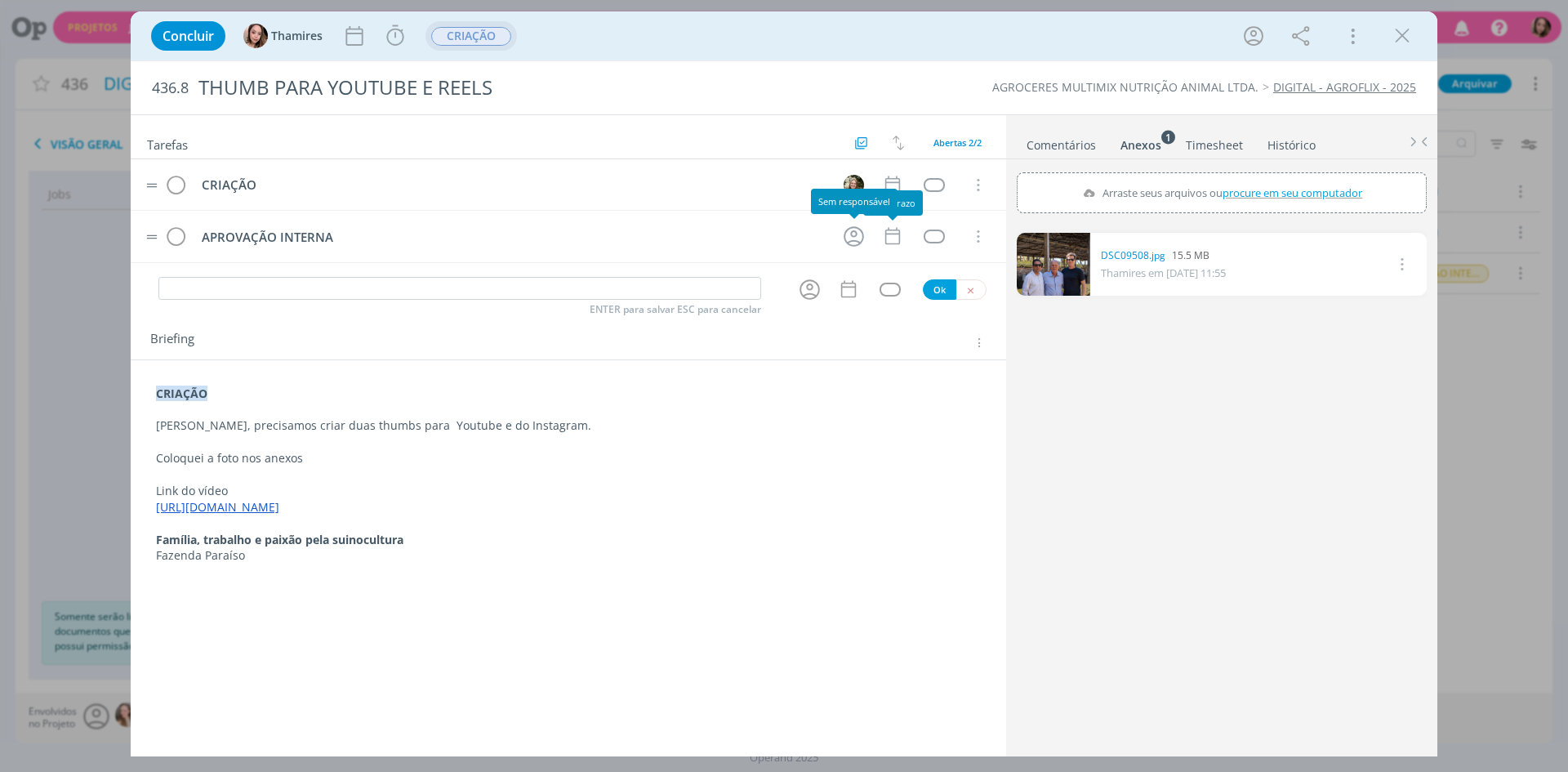
click at [834, 240] on tr "APROVAÇÃO INTERNA Cancelar" at bounding box center [568, 236] width 876 height 51
click at [846, 237] on icon "dialog" at bounding box center [854, 236] width 26 height 26
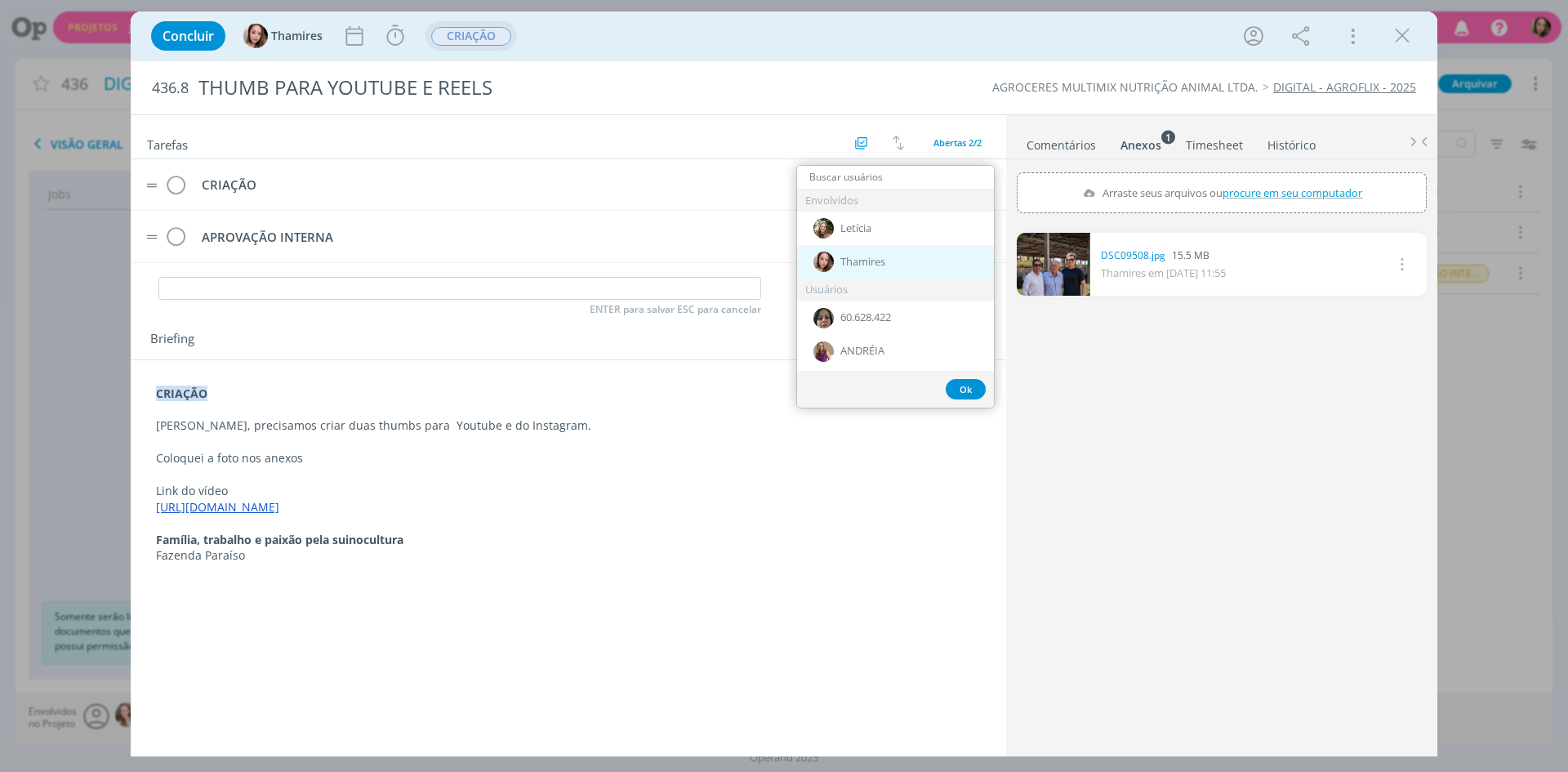
click at [858, 257] on span "Thamires" at bounding box center [863, 262] width 45 height 13
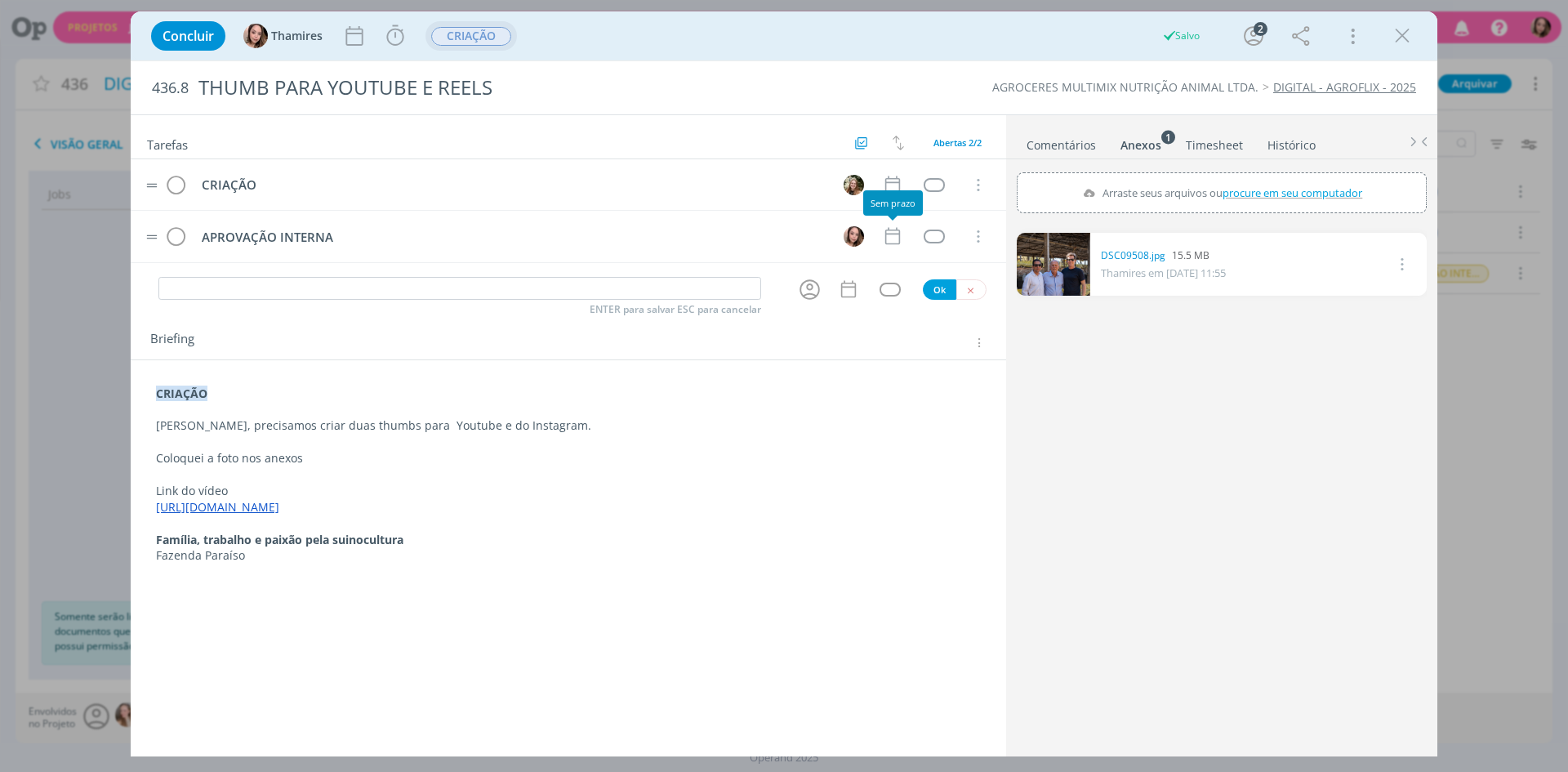
click at [897, 191] on div "Sem prazo" at bounding box center [893, 203] width 60 height 26
click at [900, 175] on icon "dialog" at bounding box center [892, 184] width 21 height 21
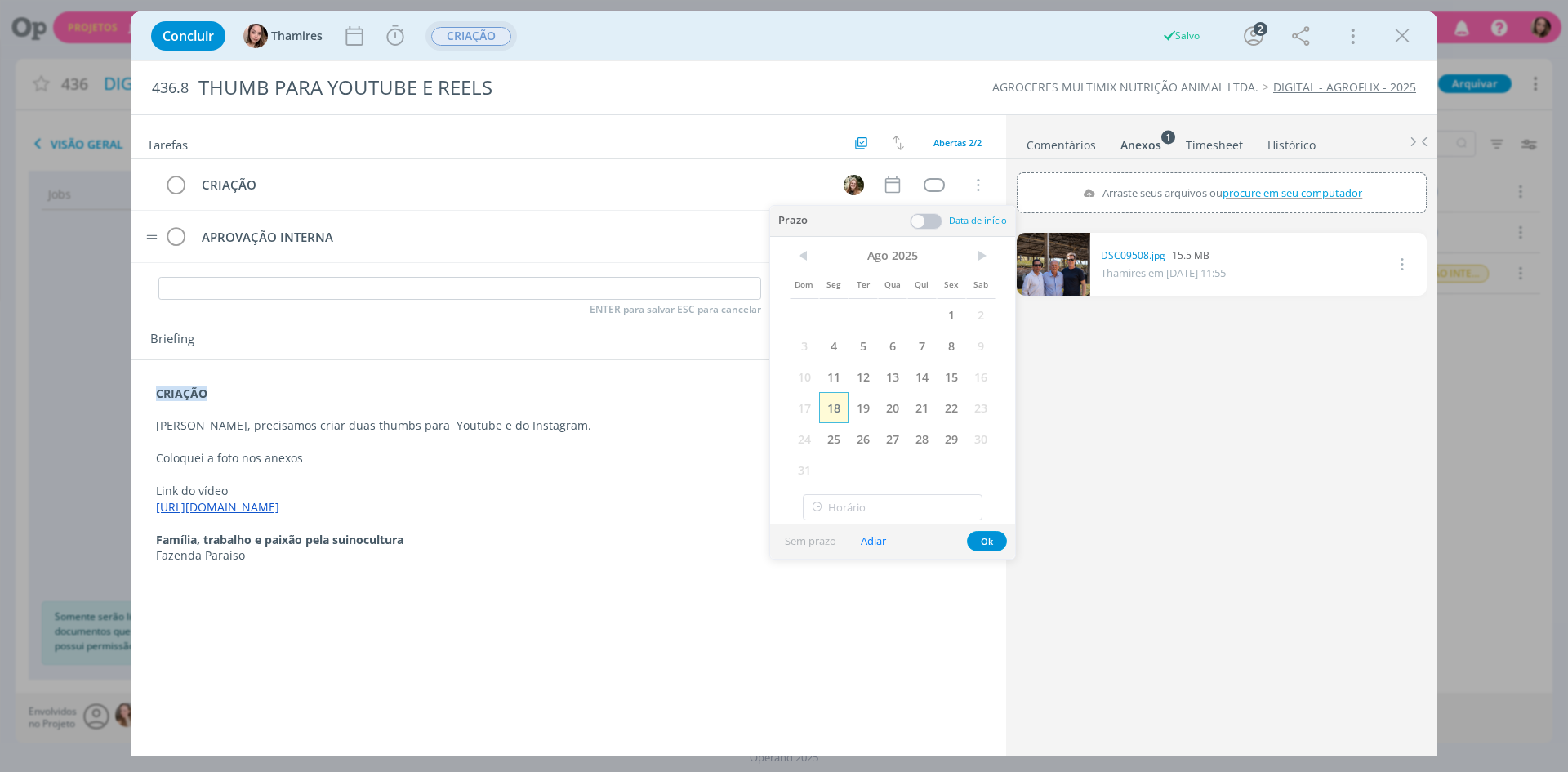
click at [838, 415] on span "18" at bounding box center [834, 407] width 29 height 31
click at [948, 140] on span "Abertas 2/2" at bounding box center [957, 142] width 48 height 12
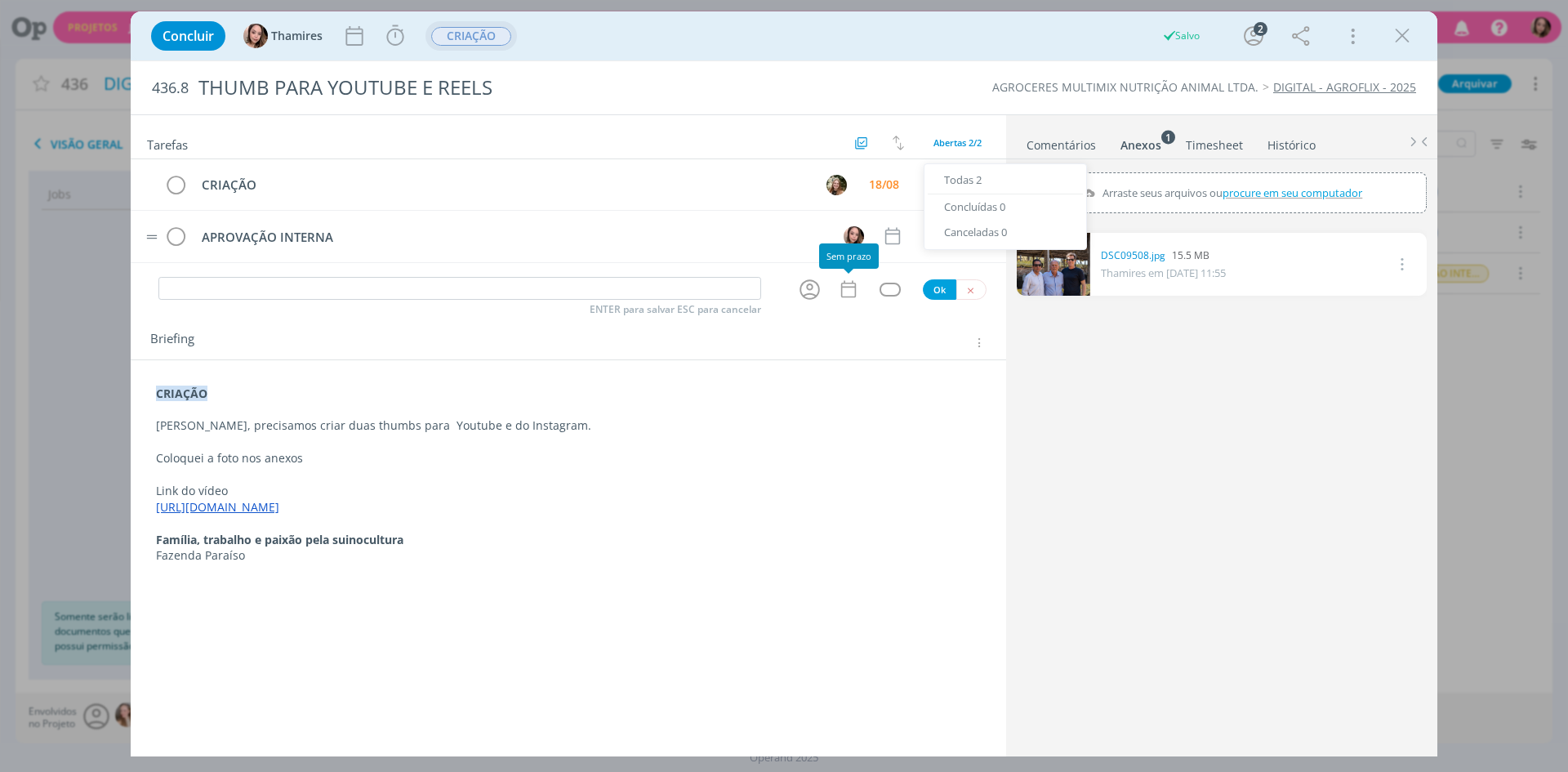
click at [947, 463] on p "Coloquei a foto nos anexos" at bounding box center [568, 458] width 825 height 16
click at [927, 187] on div "dialog" at bounding box center [934, 185] width 21 height 14
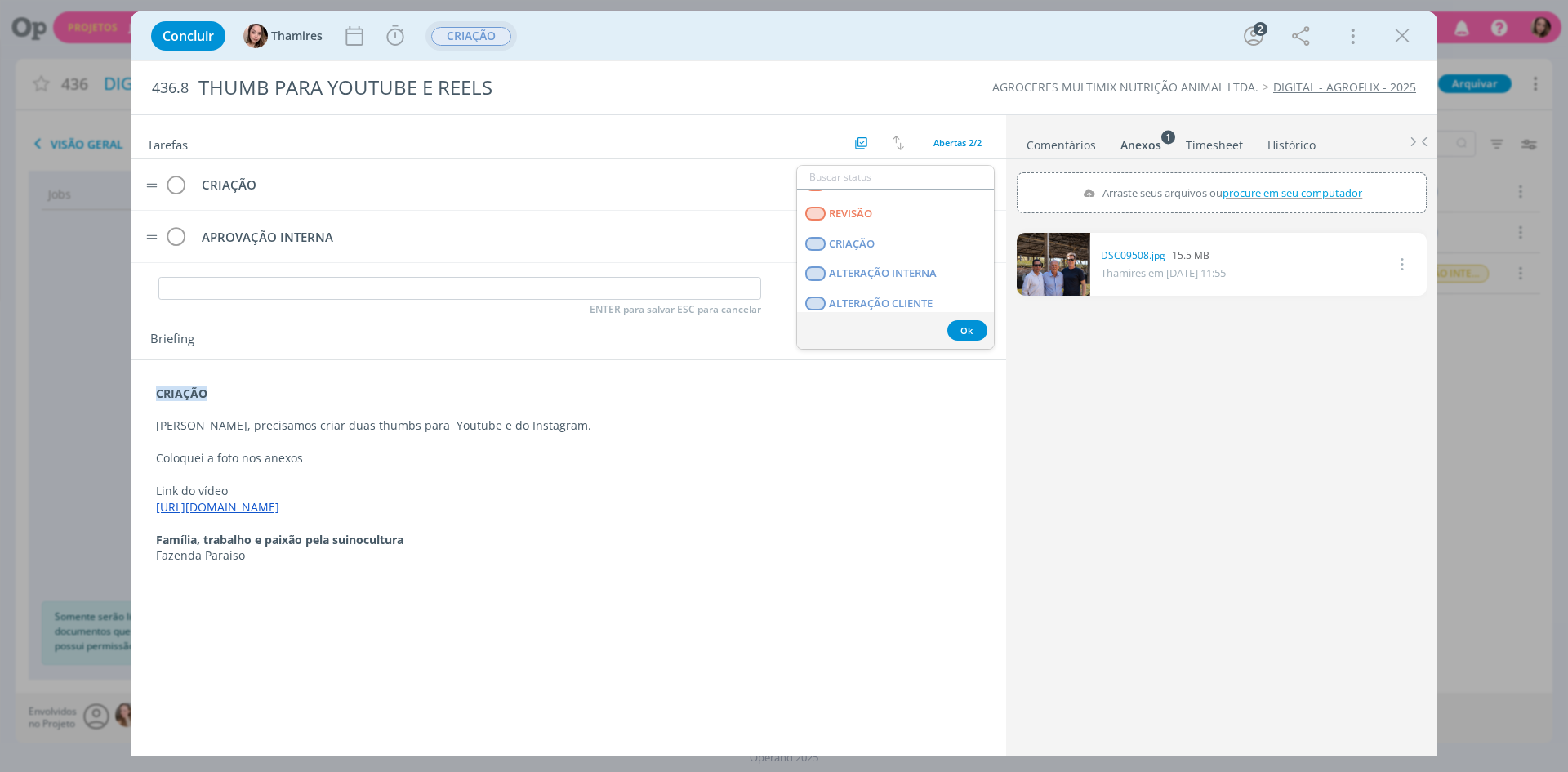
scroll to position [81, 0]
click at [842, 238] on span "CRIAÇÃO" at bounding box center [851, 242] width 45 height 13
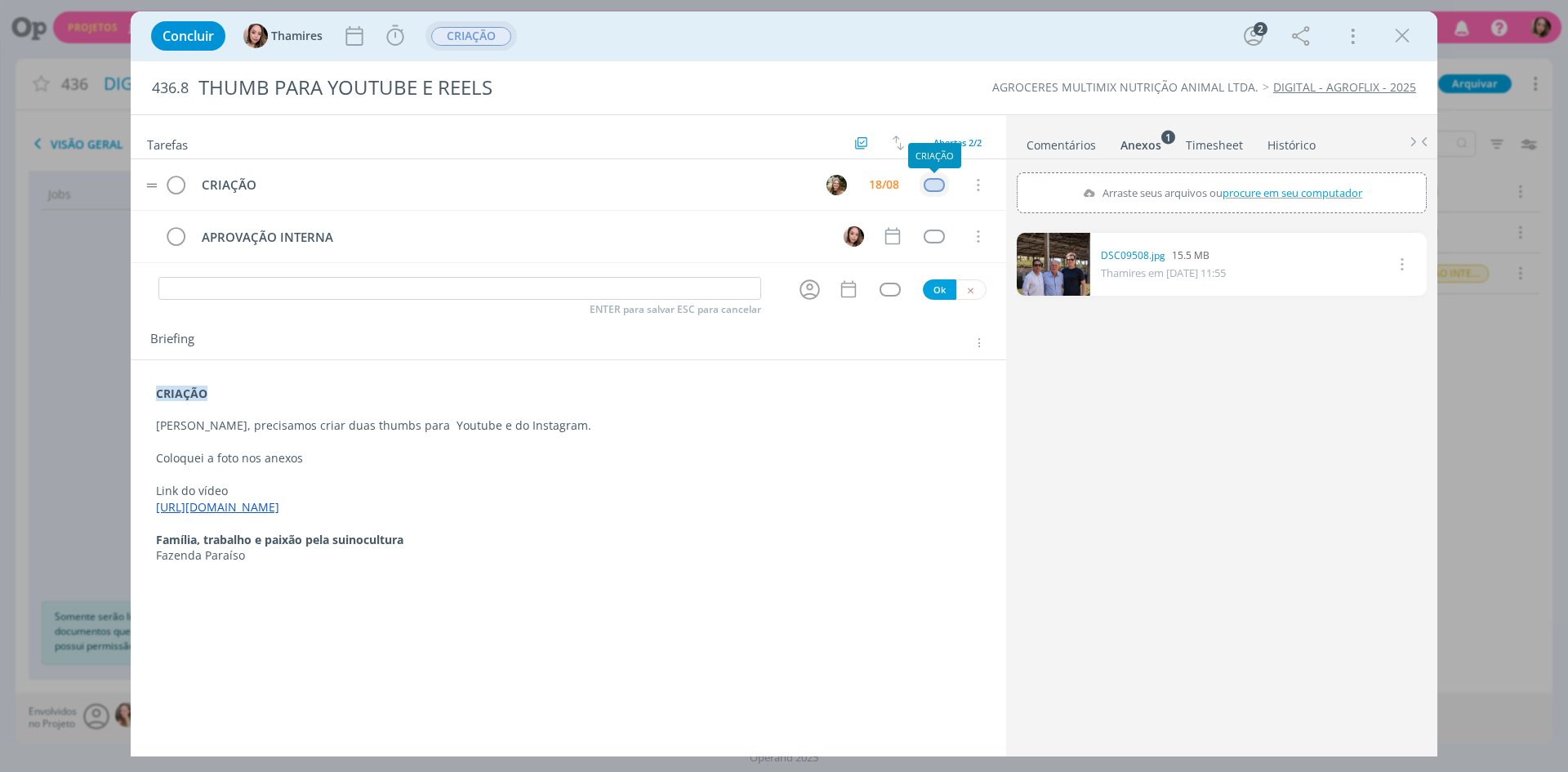
click at [942, 181] on div "dialog" at bounding box center [934, 185] width 21 height 14
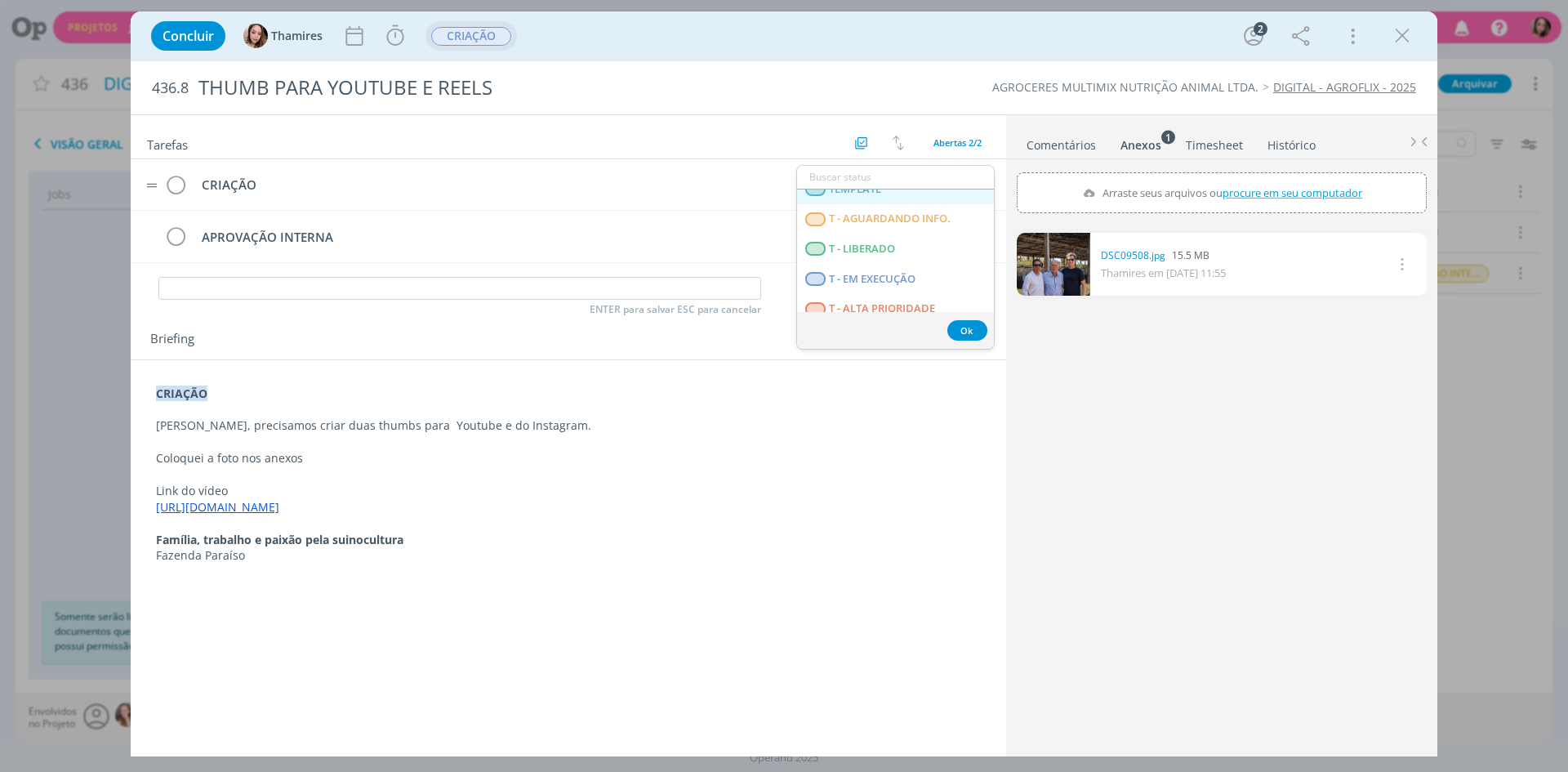
scroll to position [417, 0]
click at [874, 243] on LIBERADO "T - LIBERADO" at bounding box center [895, 236] width 197 height 30
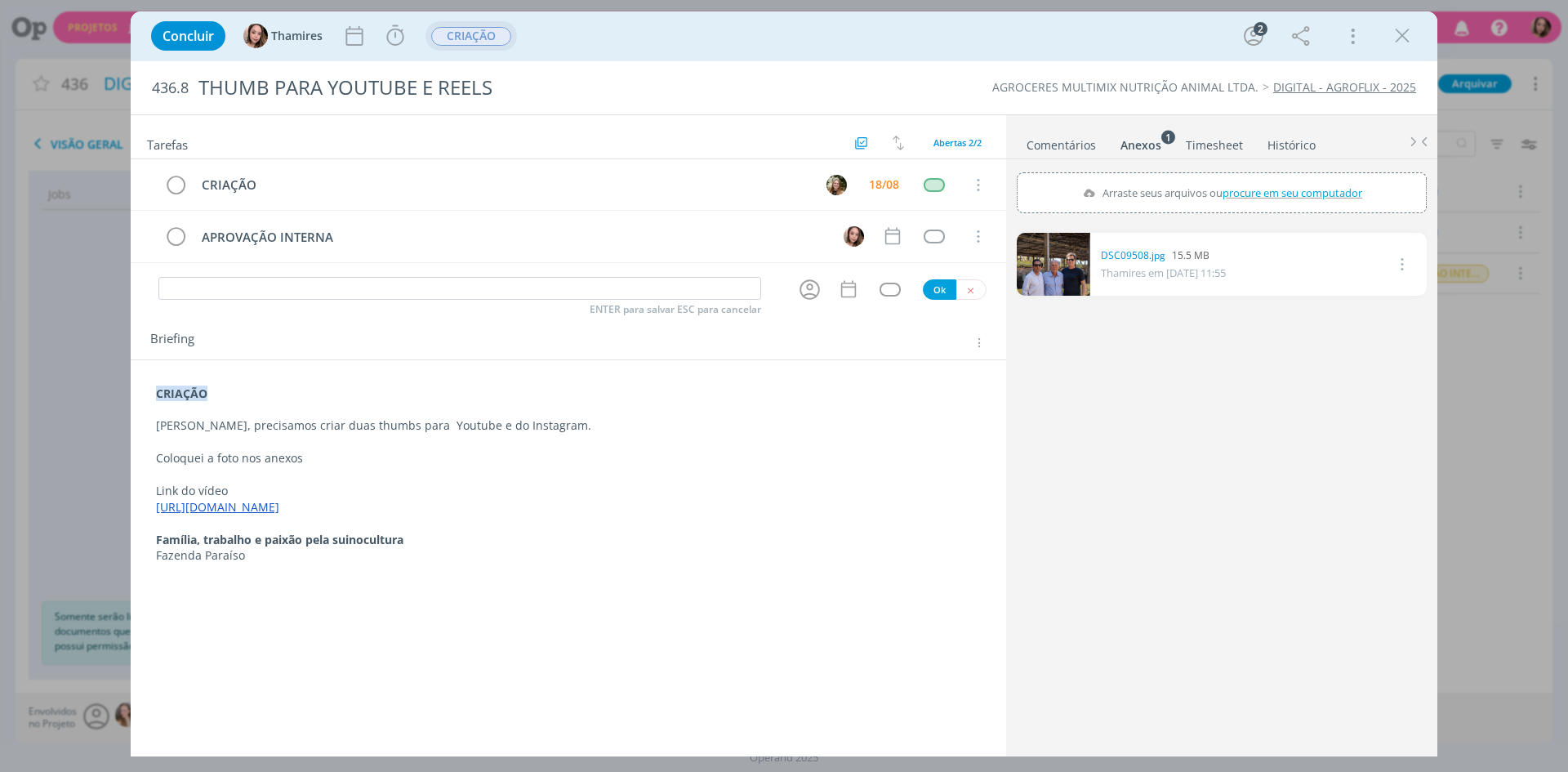
click at [976, 392] on p "CRIAÇÃO" at bounding box center [568, 393] width 825 height 16
click at [1319, 475] on div "DSC09508.jpg 15.5 MB [PERSON_NAME] em [DATE] 11:55 Excluir" at bounding box center [1221, 489] width 410 height 526
click at [926, 241] on div "dialog" at bounding box center [934, 236] width 21 height 14
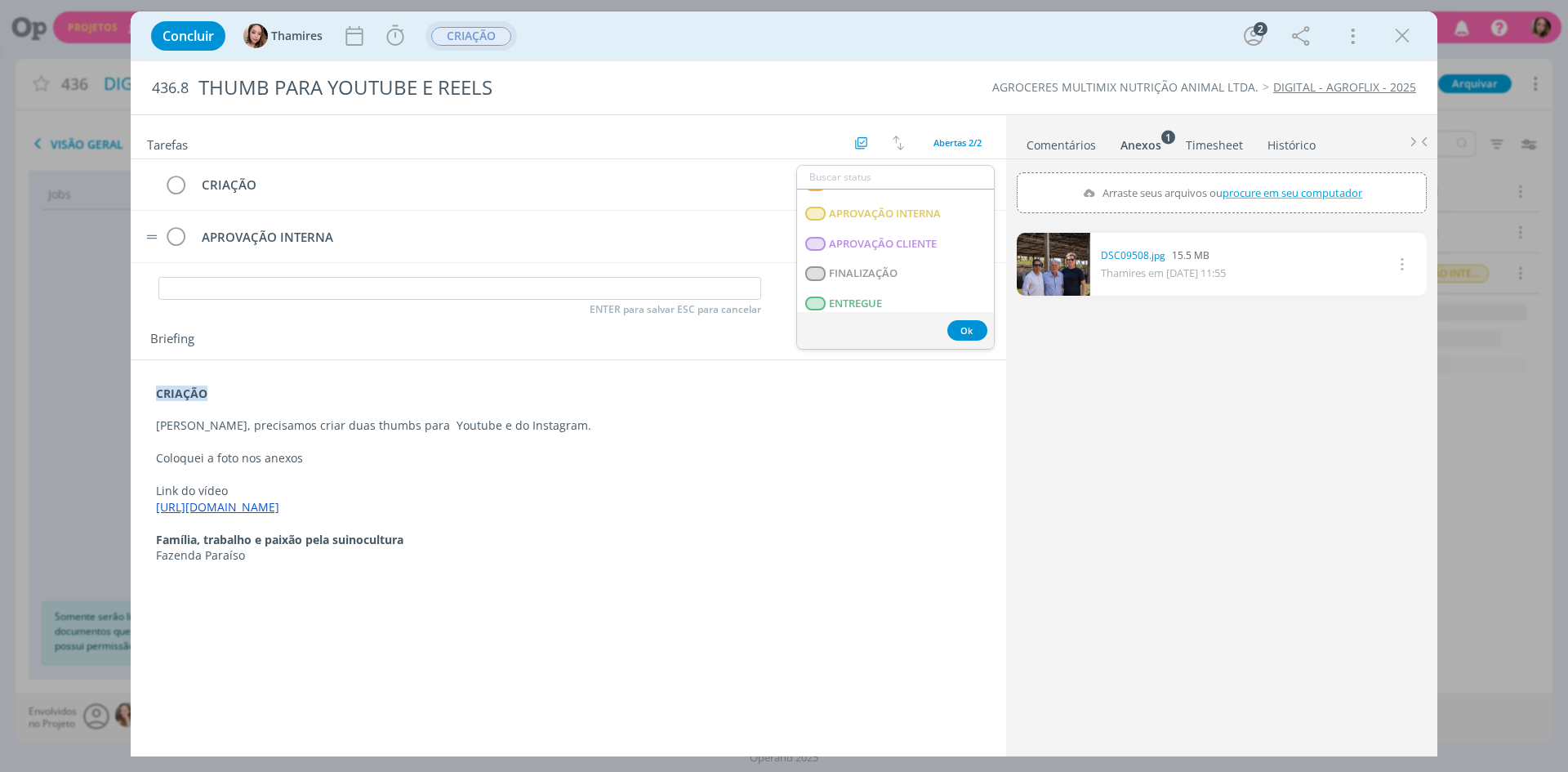
scroll to position [327, 0]
click at [899, 293] on span "T - AGUARDANDO INFO." at bounding box center [889, 296] width 122 height 13
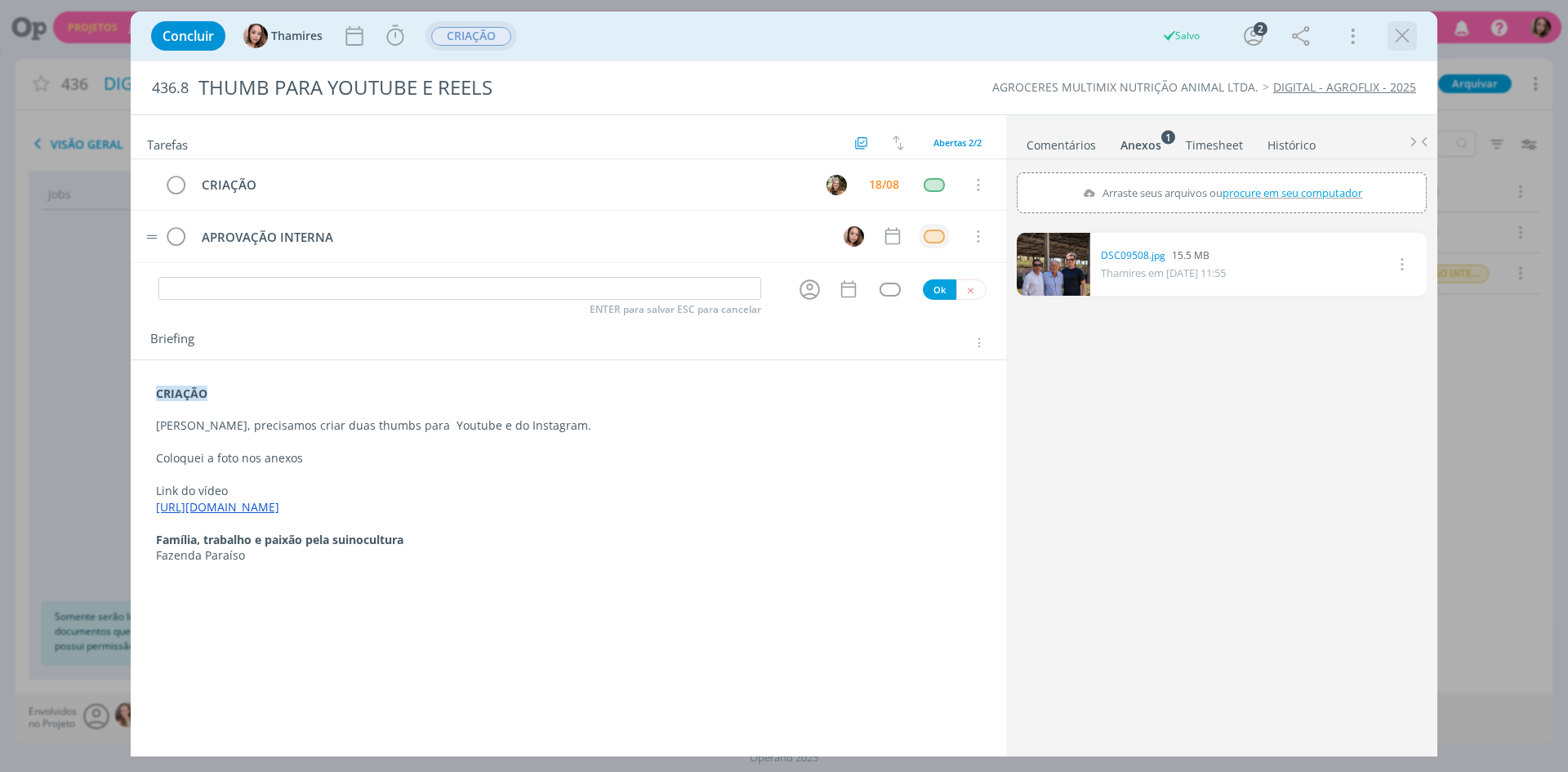
click at [1400, 31] on icon "dialog" at bounding box center [1402, 36] width 25 height 25
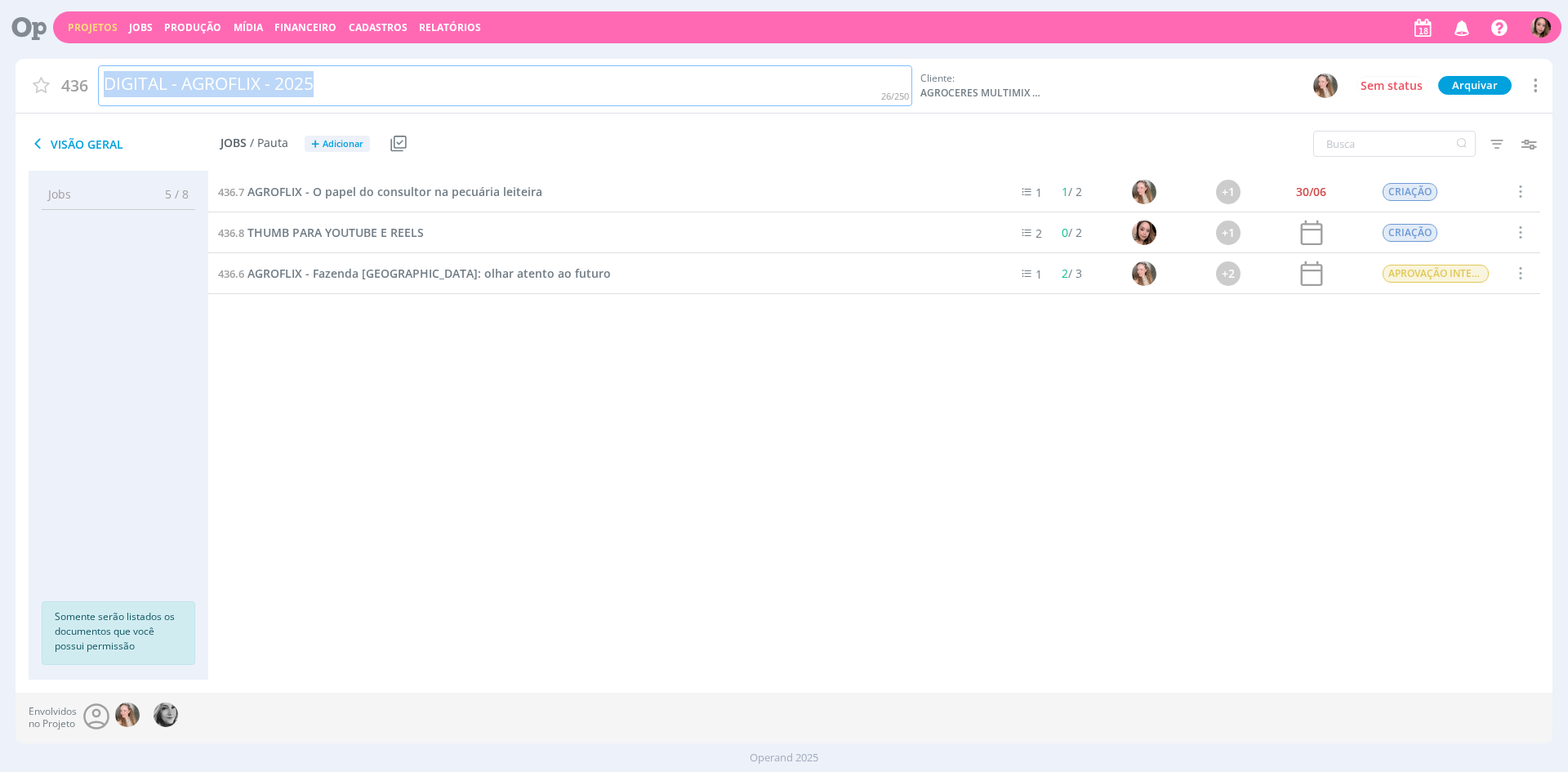
drag, startPoint x: 98, startPoint y: 95, endPoint x: 575, endPoint y: 95, distance: 477.0
click at [575, 95] on div "DIGITAL - AGROFLIX - 2025" at bounding box center [504, 86] width 814 height 42
copy div "DIGITAL - AGROFLIX - 2025"
